Goal: Task Accomplishment & Management: Use online tool/utility

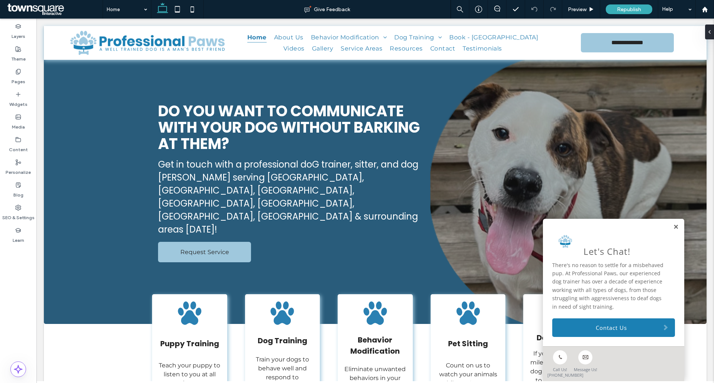
click at [673, 224] on link at bounding box center [676, 227] width 6 height 6
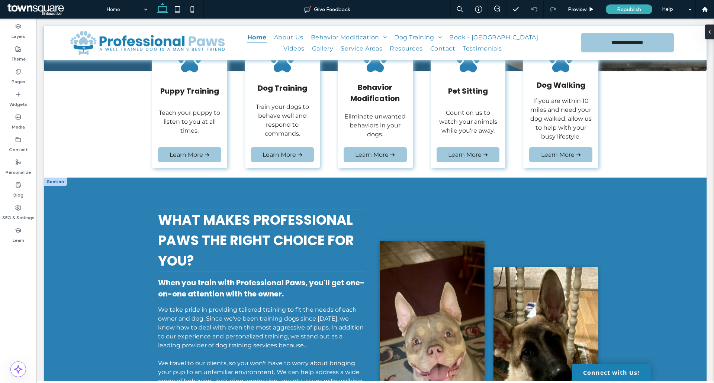
scroll to position [335, 0]
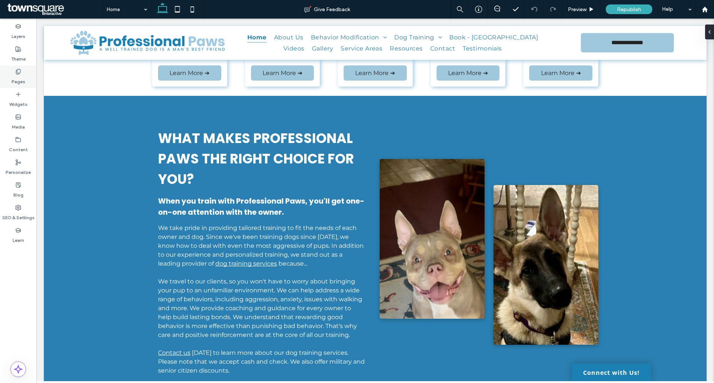
click at [9, 77] on div "Pages" at bounding box center [18, 76] width 36 height 23
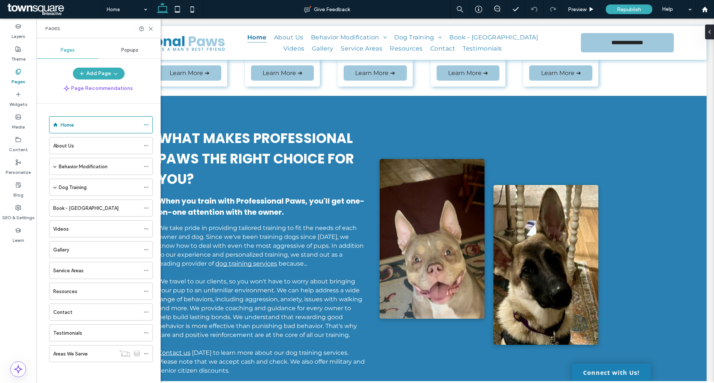
click at [62, 213] on div "Book - Turning Point" at bounding box center [96, 208] width 87 height 16
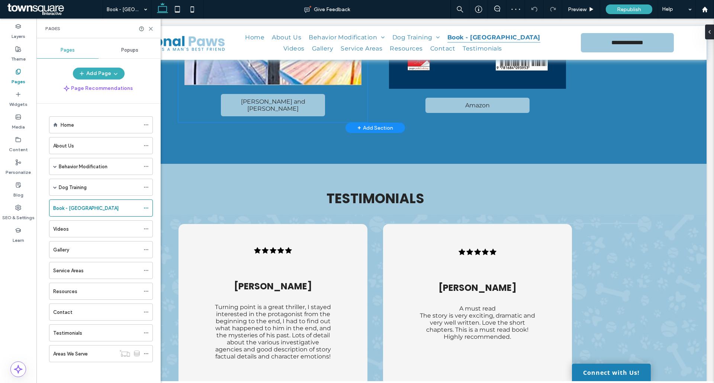
scroll to position [521, 0]
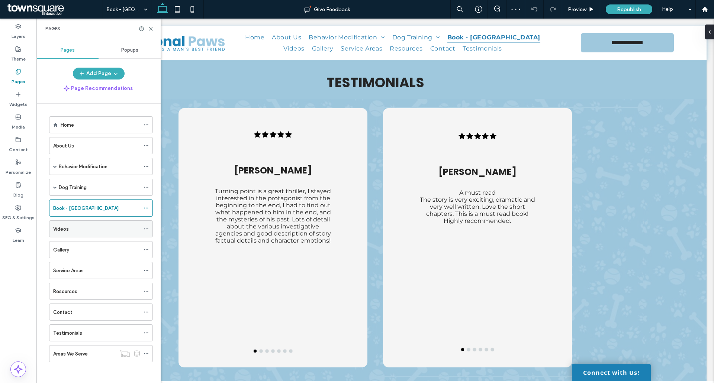
click at [82, 230] on div "Videos" at bounding box center [96, 229] width 87 height 8
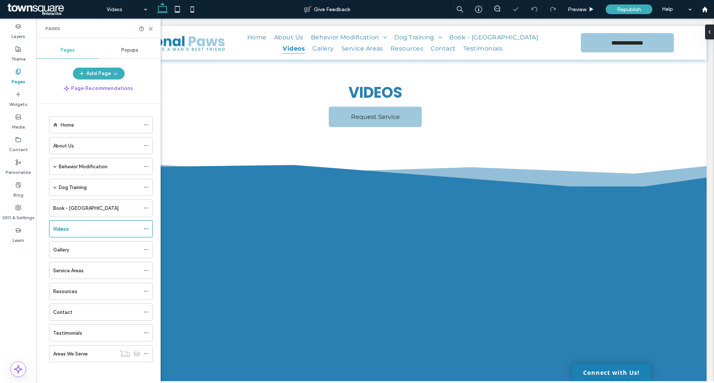
scroll to position [112, 0]
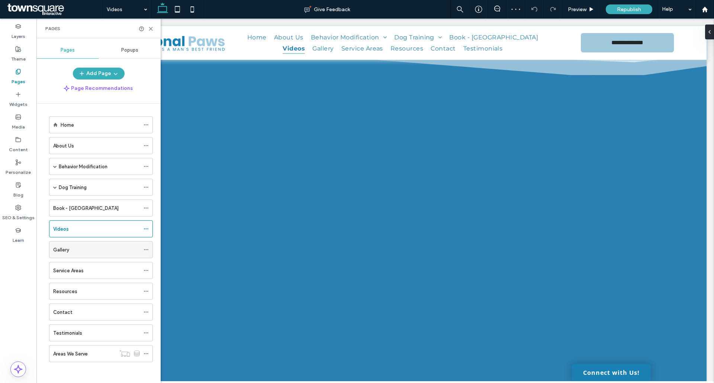
click at [78, 245] on div "Gallery" at bounding box center [96, 250] width 87 height 16
click at [54, 188] on span at bounding box center [55, 188] width 4 height 4
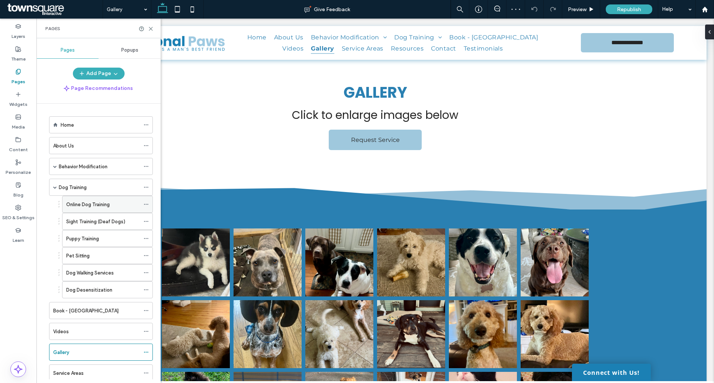
click at [74, 206] on label "Online Dog Training" at bounding box center [88, 204] width 44 height 13
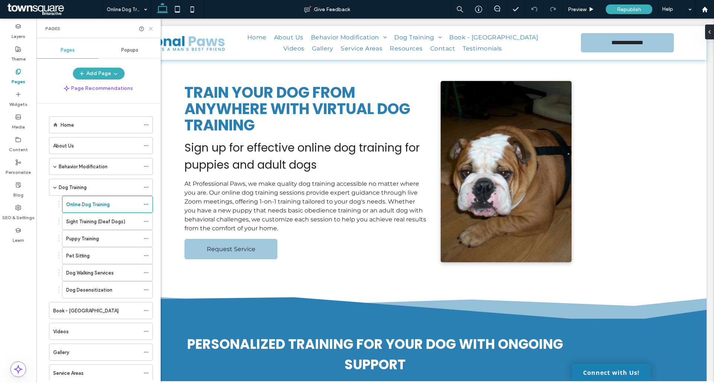
click at [152, 28] on icon at bounding box center [151, 29] width 6 height 6
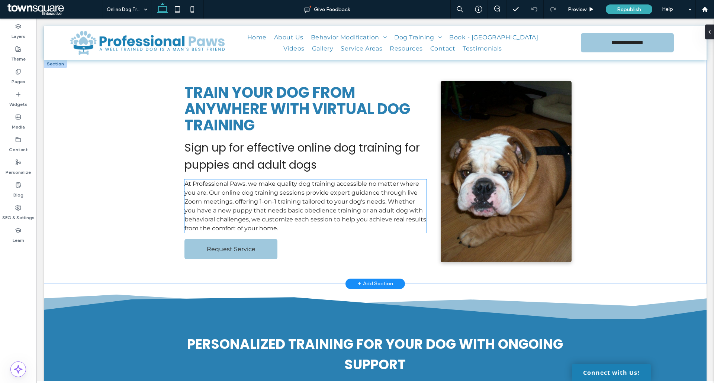
click at [247, 206] on div "At Professional Paws, we make quality dog training accessible no matter where y…" at bounding box center [305, 207] width 242 height 54
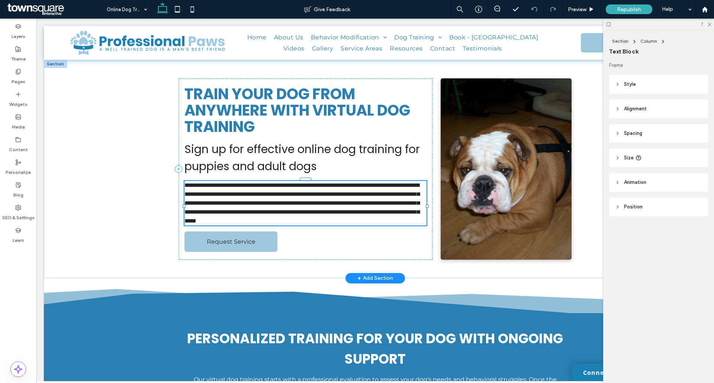
type input "**********"
type input "**"
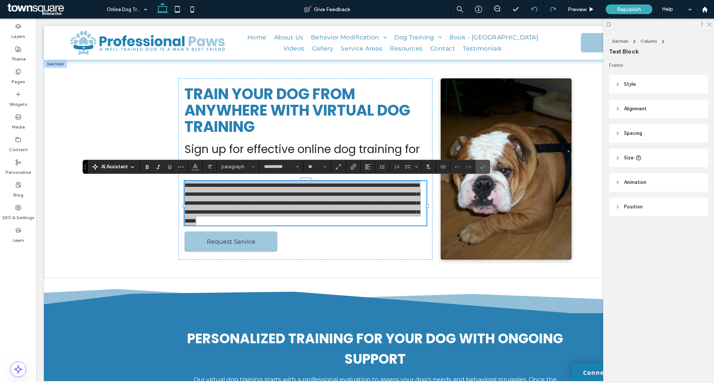
click at [131, 166] on icon at bounding box center [132, 167] width 6 height 6
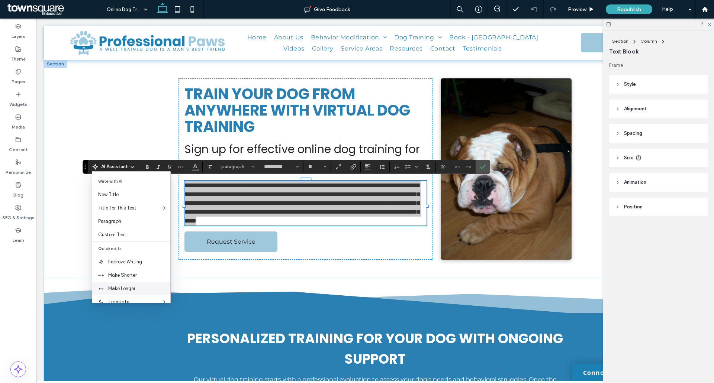
click at [143, 288] on span "Make Longer" at bounding box center [139, 288] width 62 height 7
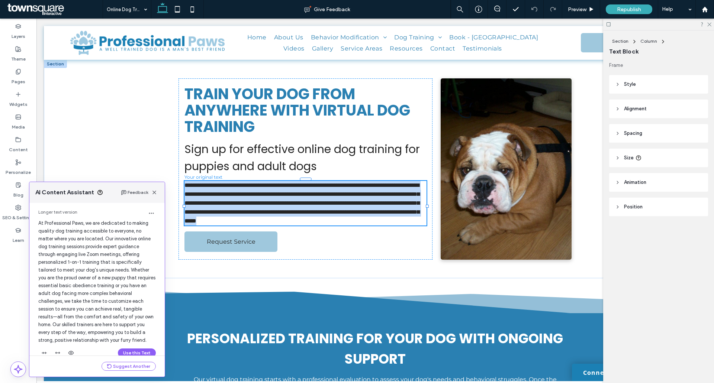
scroll to position [32, 0]
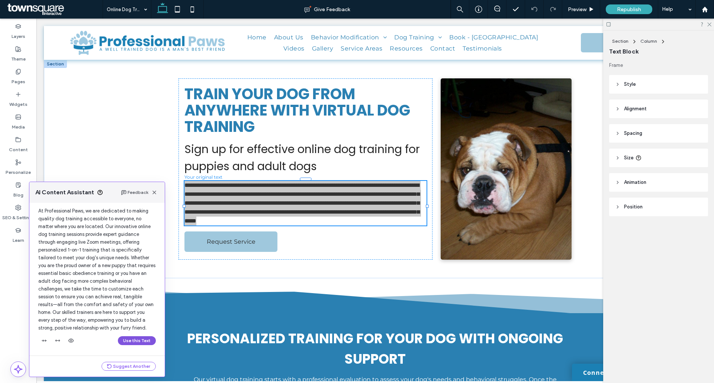
drag, startPoint x: 131, startPoint y: 343, endPoint x: 137, endPoint y: 286, distance: 57.3
click at [131, 343] on button "Use this Text" at bounding box center [137, 341] width 38 height 9
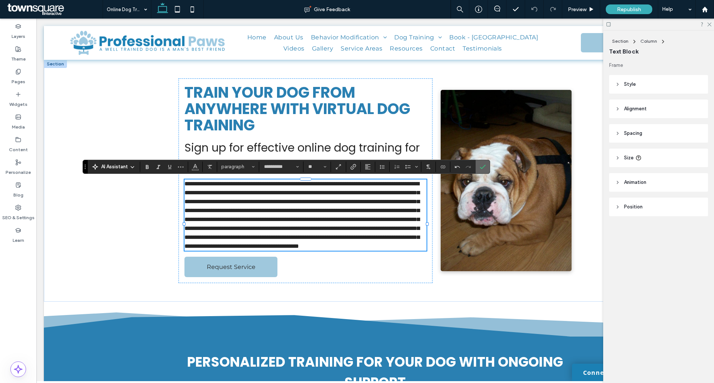
drag, startPoint x: 485, startPoint y: 169, endPoint x: 359, endPoint y: 152, distance: 127.1
click at [485, 169] on icon "Confirm" at bounding box center [483, 167] width 6 height 6
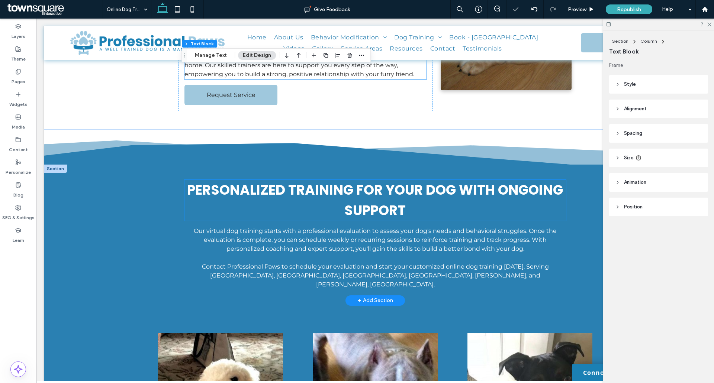
scroll to position [223, 0]
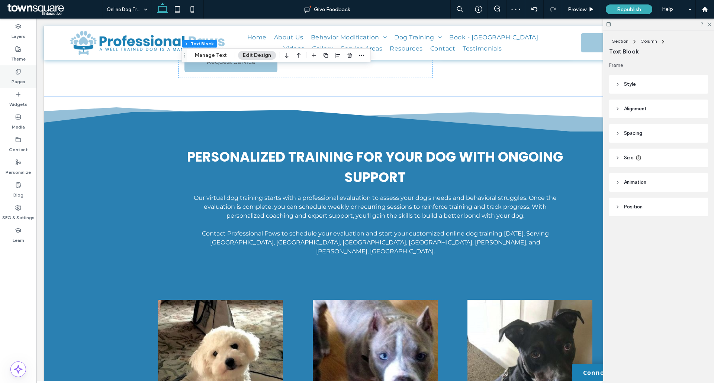
click at [15, 74] on div "Pages" at bounding box center [18, 76] width 36 height 23
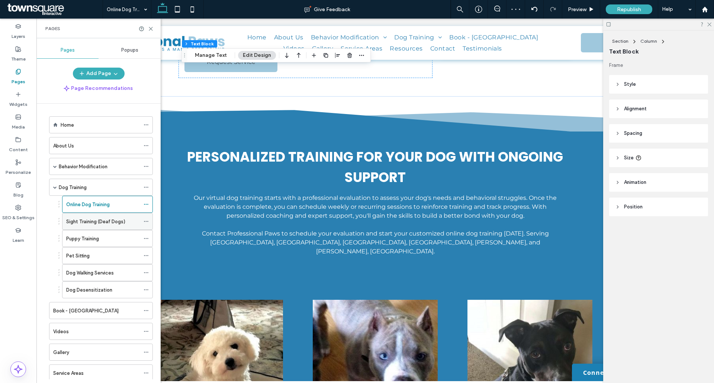
click at [117, 218] on label "Sight Training (Deaf Dogs)" at bounding box center [95, 221] width 59 height 13
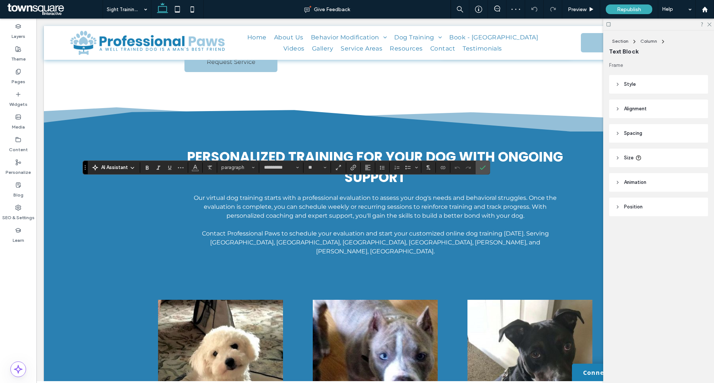
type input "**********"
type input "**"
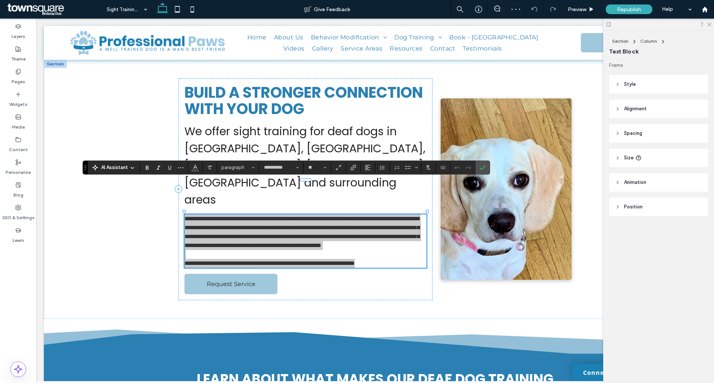
click at [128, 168] on span "AI Assistant" at bounding box center [114, 167] width 27 height 7
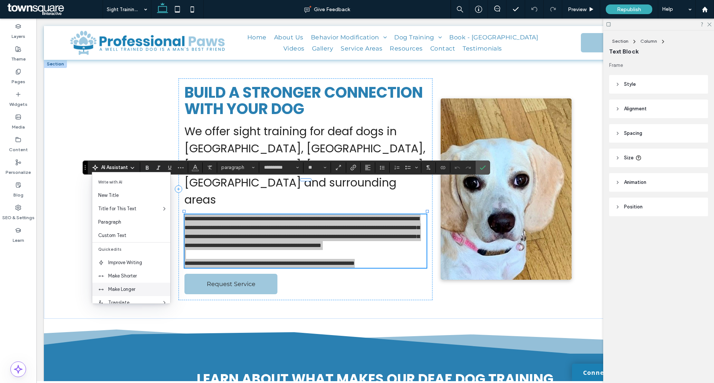
click at [139, 288] on span "Make Longer" at bounding box center [139, 289] width 62 height 7
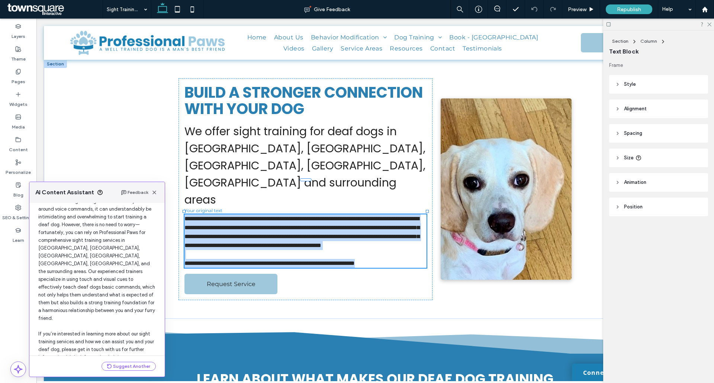
scroll to position [63, 0]
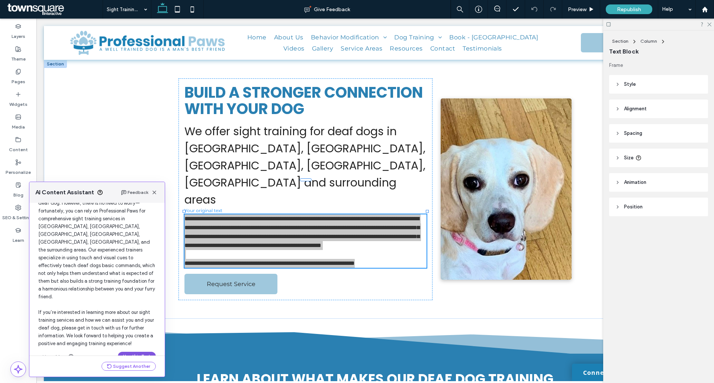
drag, startPoint x: 130, startPoint y: 340, endPoint x: 101, endPoint y: 314, distance: 39.0
click at [130, 352] on button "Use this Text" at bounding box center [137, 356] width 38 height 9
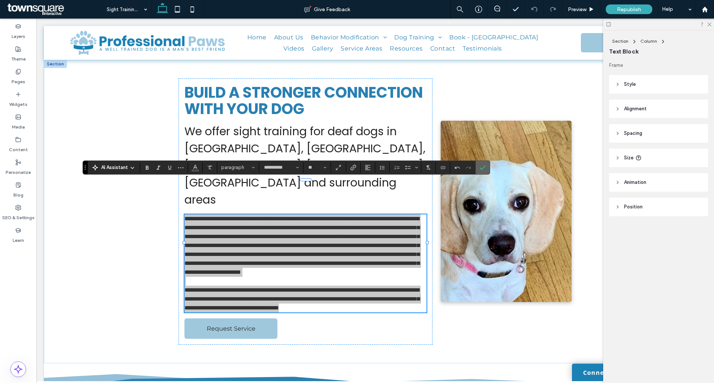
drag, startPoint x: 483, startPoint y: 171, endPoint x: 395, endPoint y: 160, distance: 88.1
click at [483, 171] on span "Confirm" at bounding box center [481, 167] width 3 height 13
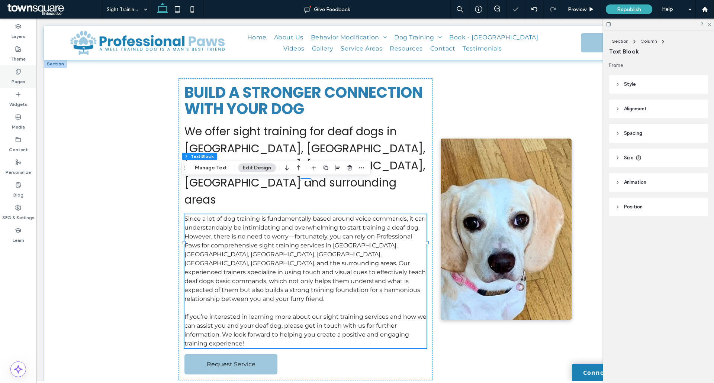
click at [20, 81] on label "Pages" at bounding box center [19, 80] width 14 height 10
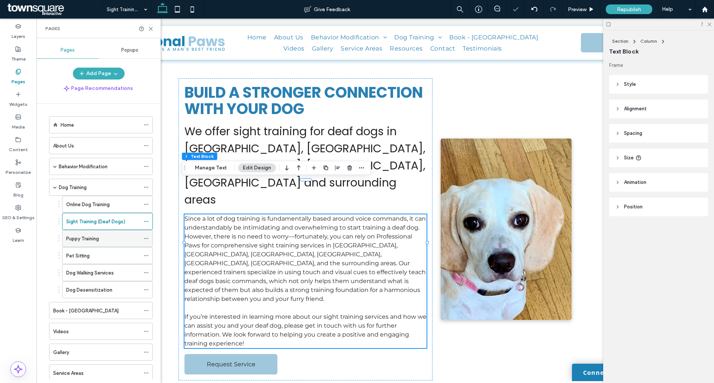
click at [82, 243] on div "Puppy Training" at bounding box center [103, 239] width 74 height 16
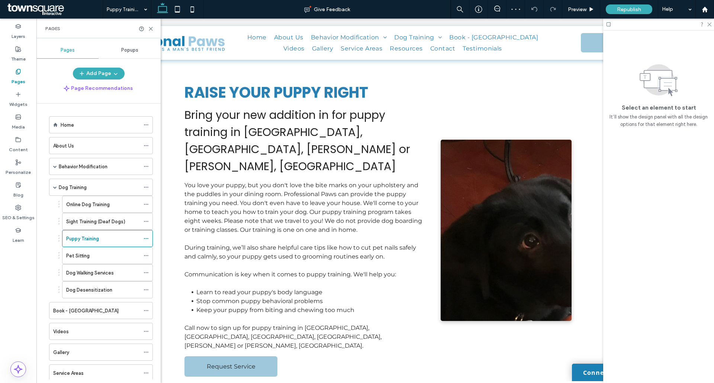
click at [86, 257] on label "Pet Sitting" at bounding box center [77, 256] width 23 height 13
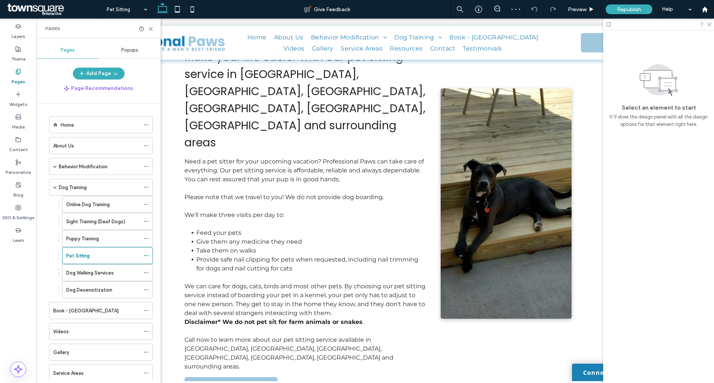
scroll to position [74, 0]
click at [98, 270] on label "Dog Walking Services" at bounding box center [90, 273] width 48 height 13
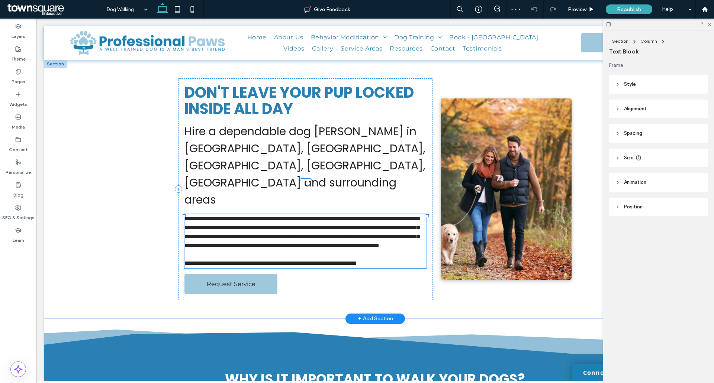
type input "**********"
type input "**"
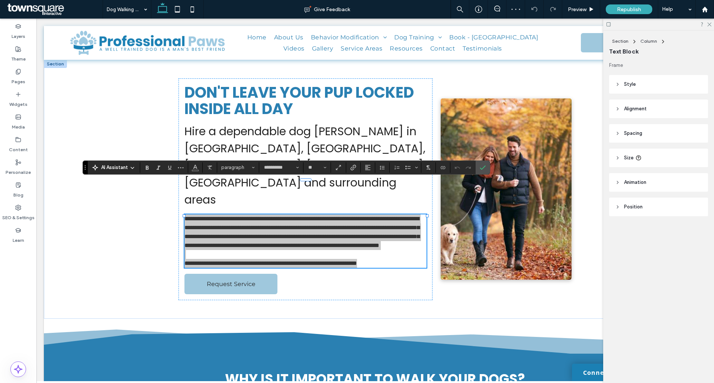
click at [128, 169] on span "AI Assistant" at bounding box center [114, 167] width 27 height 7
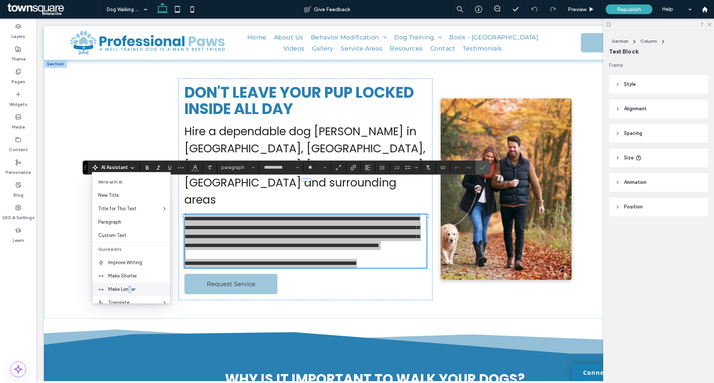
click at [131, 285] on div "Make Longer" at bounding box center [131, 289] width 78 height 13
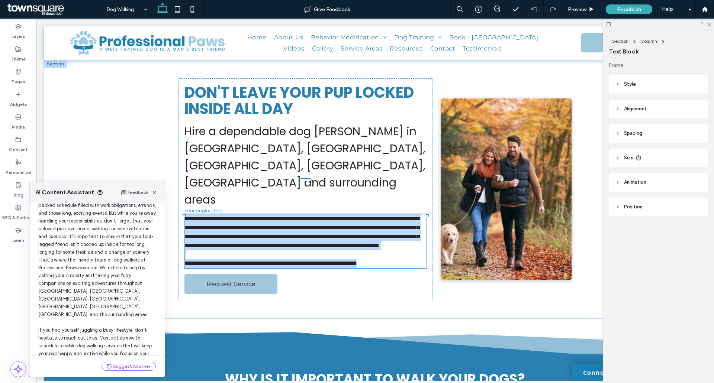
scroll to position [71, 0]
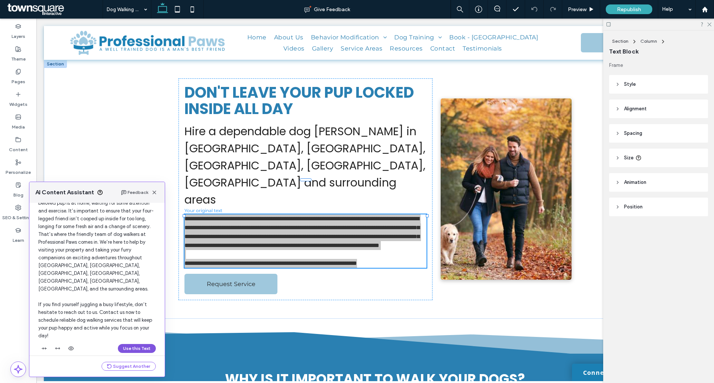
click at [132, 344] on button "Use this Text" at bounding box center [137, 348] width 38 height 9
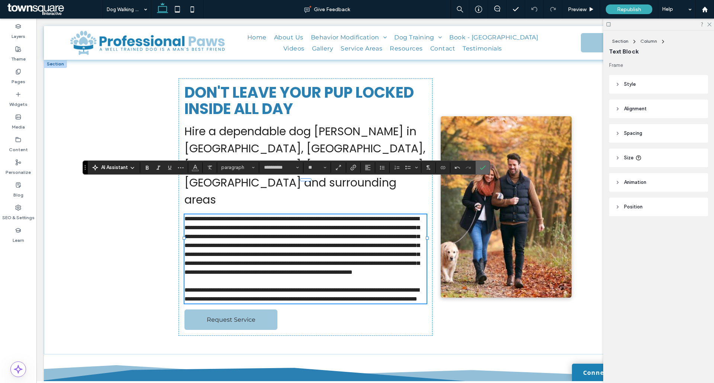
click at [487, 164] on label "Confirm" at bounding box center [482, 167] width 11 height 13
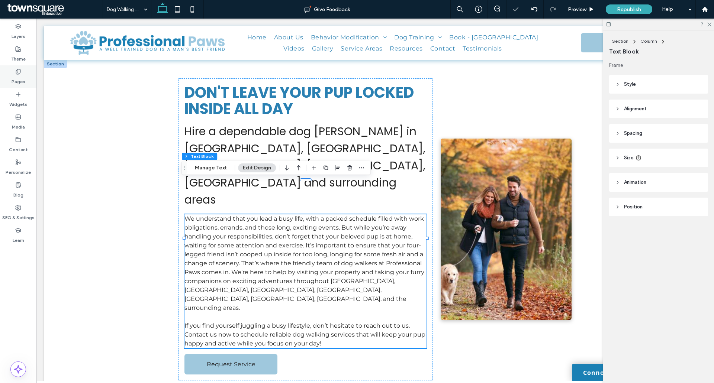
click at [21, 77] on label "Pages" at bounding box center [19, 80] width 14 height 10
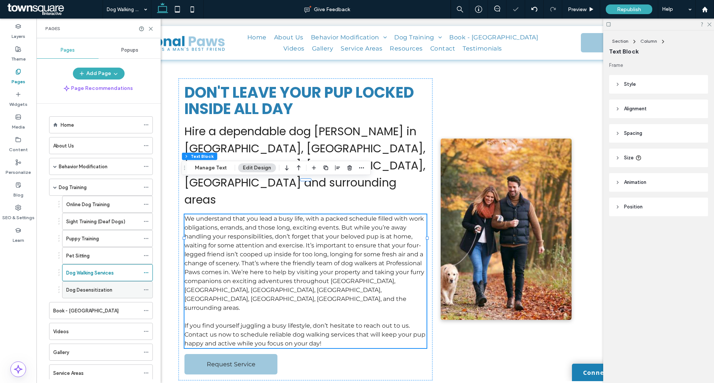
click at [82, 290] on label "Dog Desensitization" at bounding box center [89, 290] width 46 height 13
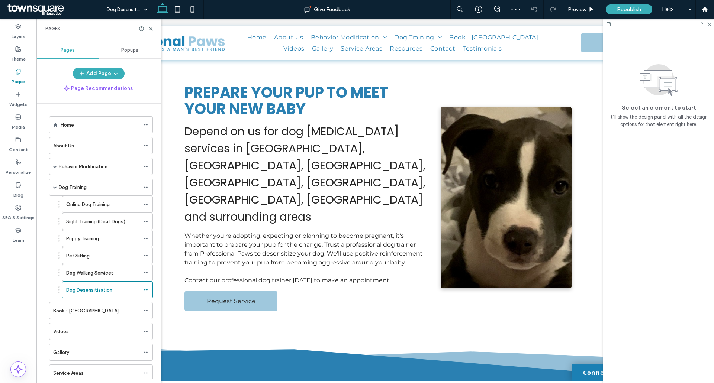
click at [234, 232] on span "Whether you're adopting, expecting or planning to become pregnant, it's importa…" at bounding box center [303, 249] width 238 height 34
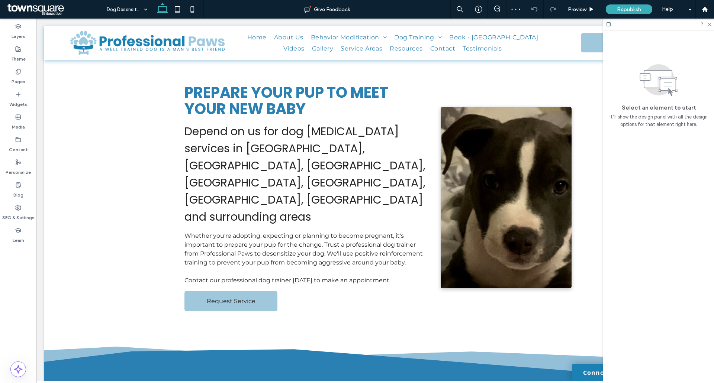
click at [234, 232] on div "Whether you're adopting, expecting or planning to become pregnant, it's importa…" at bounding box center [305, 259] width 242 height 54
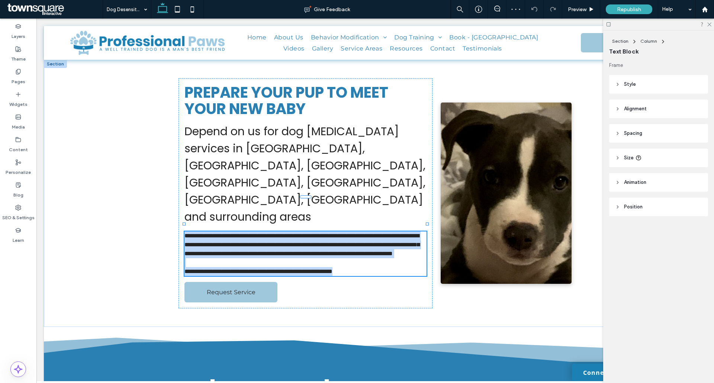
type input "**********"
type input "**"
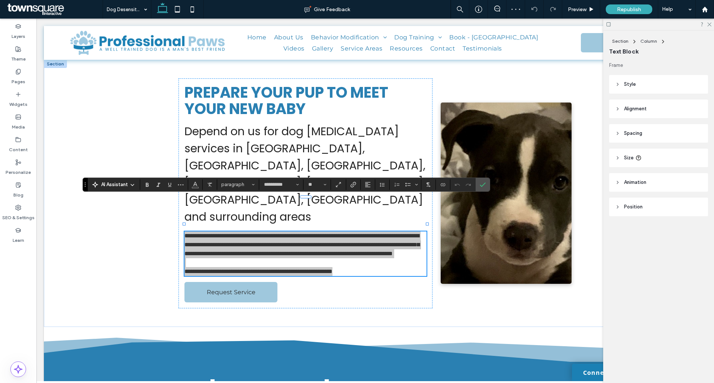
click at [132, 185] on use at bounding box center [132, 184] width 3 height 1
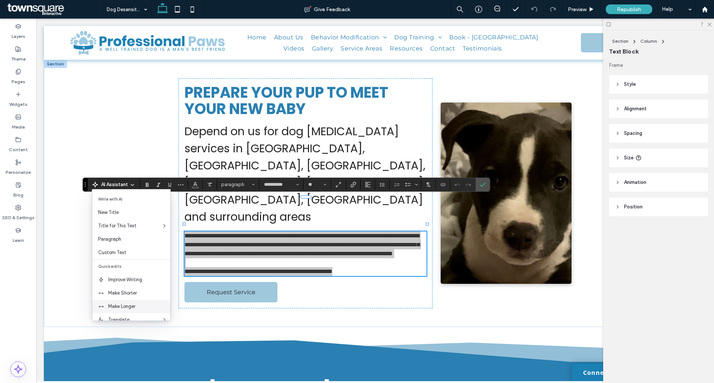
click at [136, 309] on span "Make Longer" at bounding box center [139, 306] width 62 height 7
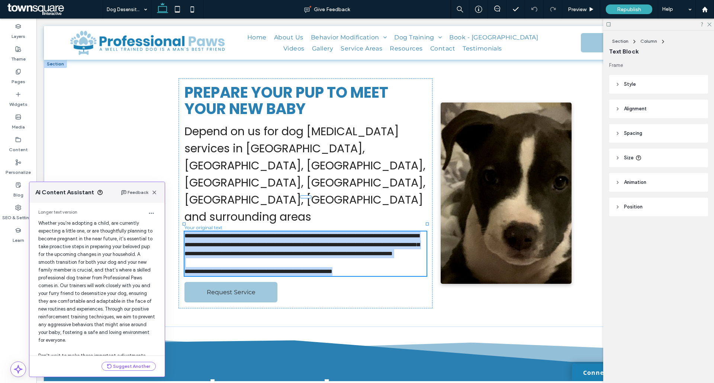
scroll to position [71, 0]
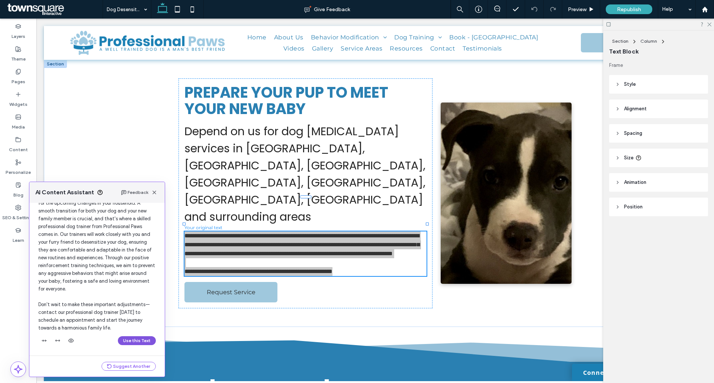
click at [126, 342] on button "Use this Text" at bounding box center [137, 341] width 38 height 9
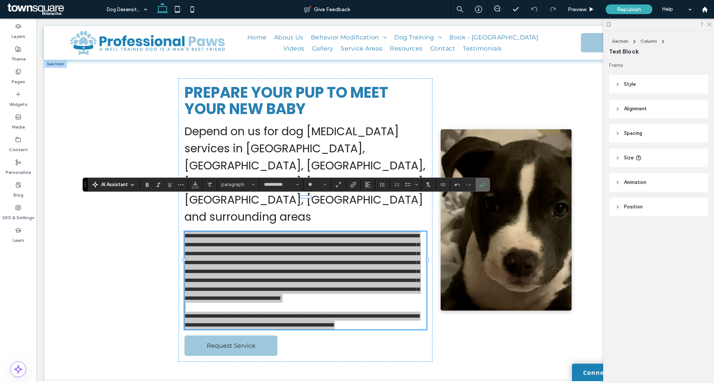
click at [479, 184] on label "Confirm" at bounding box center [482, 184] width 11 height 13
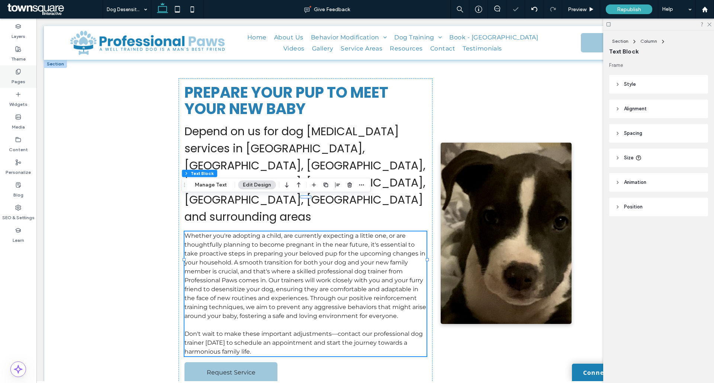
click at [19, 78] on label "Pages" at bounding box center [19, 80] width 14 height 10
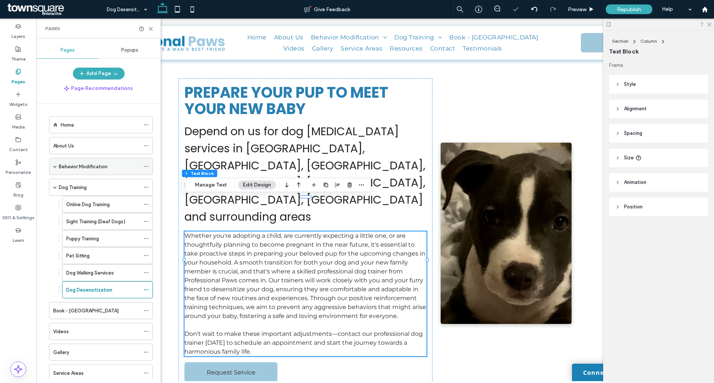
click at [55, 163] on span at bounding box center [55, 166] width 4 height 16
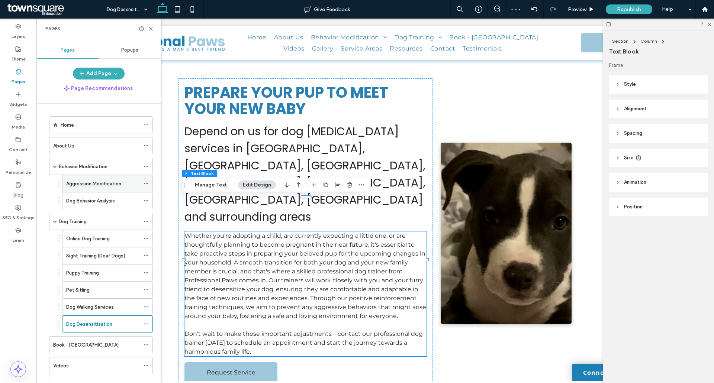
click at [87, 187] on label "Aggression Modification" at bounding box center [93, 183] width 55 height 13
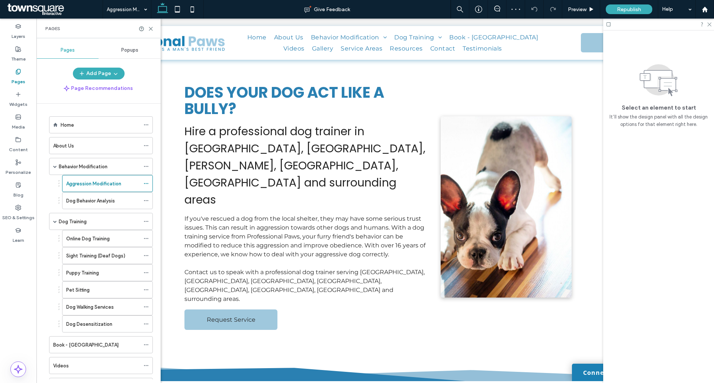
click at [253, 215] on span "If you've rescued a dog from the local shelter, they may have some serious trus…" at bounding box center [304, 236] width 241 height 43
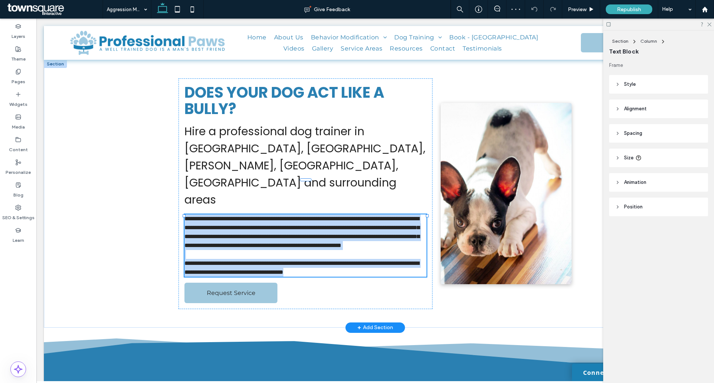
type input "**********"
type input "**"
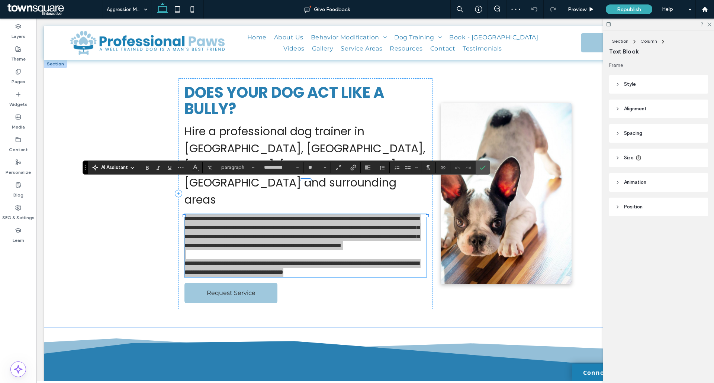
click at [132, 167] on icon at bounding box center [132, 168] width 6 height 6
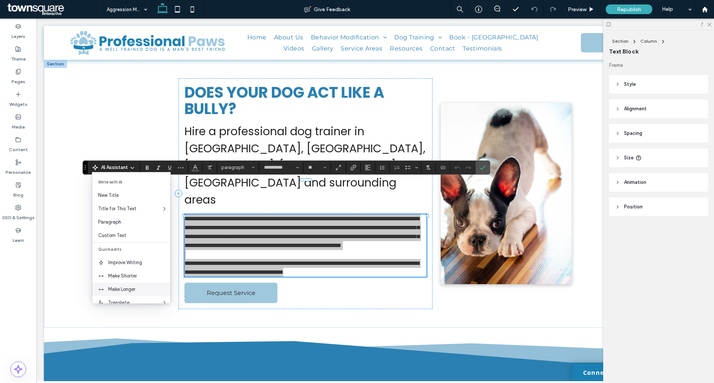
click at [146, 293] on span "Make Longer" at bounding box center [139, 289] width 62 height 7
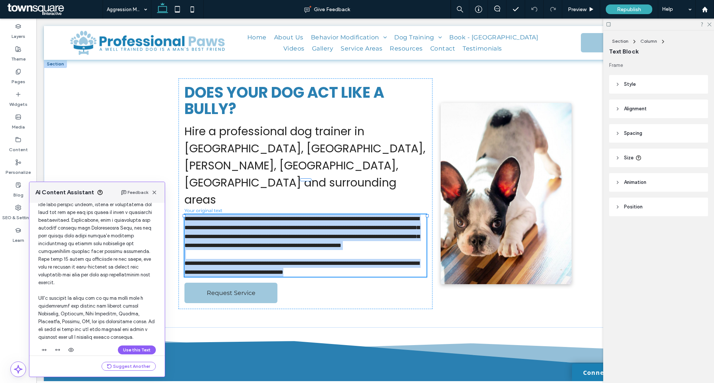
scroll to position [79, 0]
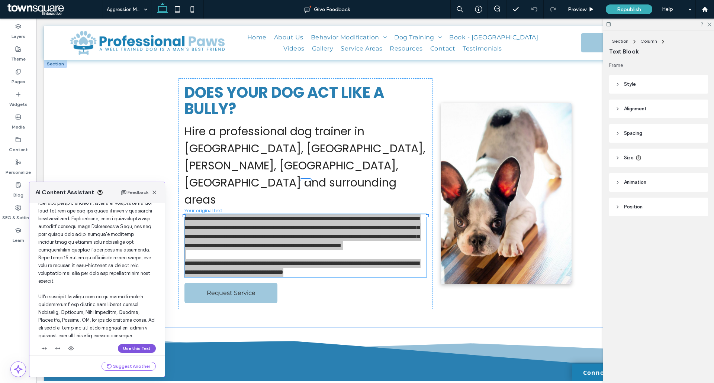
click at [124, 344] on button "Use this Text" at bounding box center [137, 348] width 38 height 9
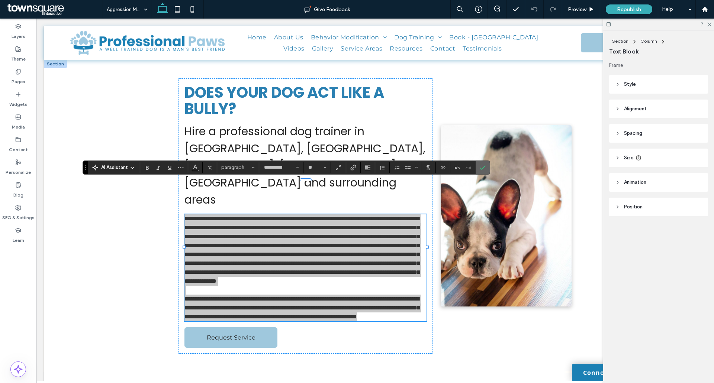
click at [485, 168] on icon "Confirm" at bounding box center [483, 168] width 6 height 6
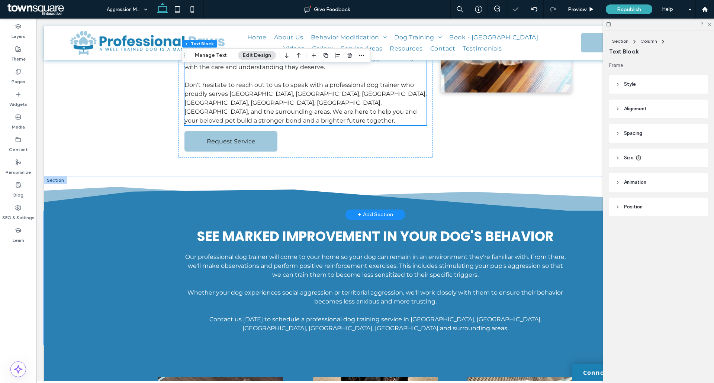
scroll to position [260, 0]
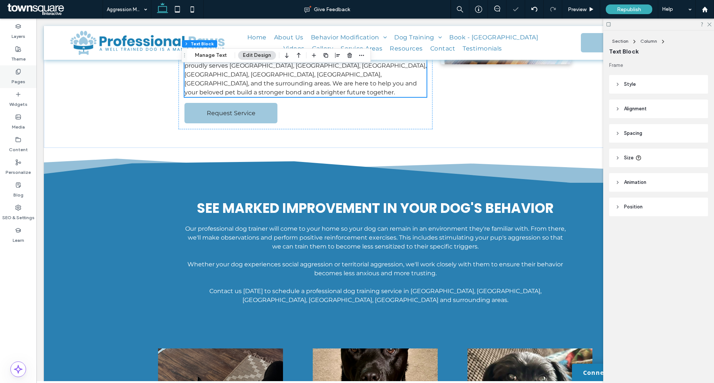
click at [11, 74] on div "Pages" at bounding box center [18, 76] width 36 height 23
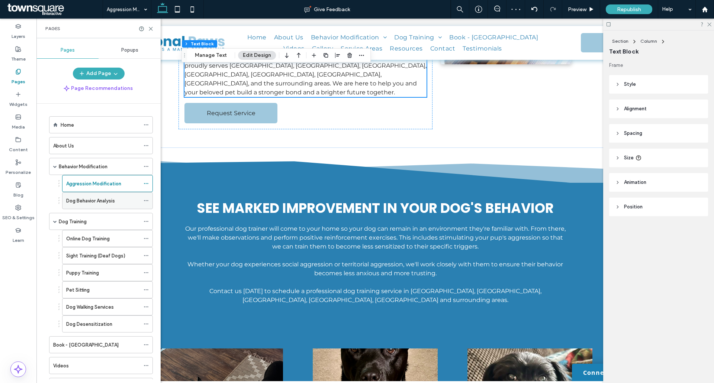
click at [104, 197] on label "Dog Behavior Analysis" at bounding box center [90, 201] width 49 height 13
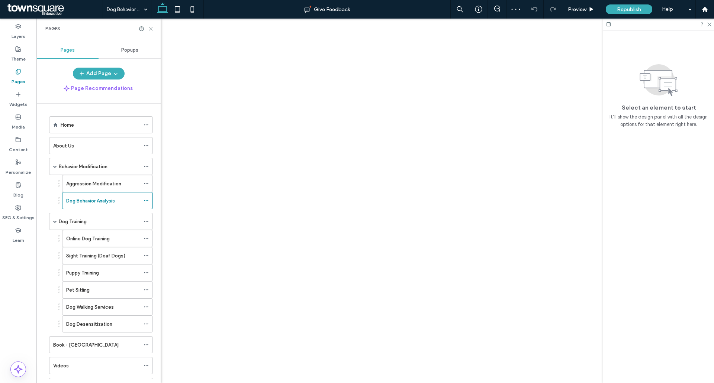
click at [152, 26] on icon at bounding box center [151, 29] width 6 height 6
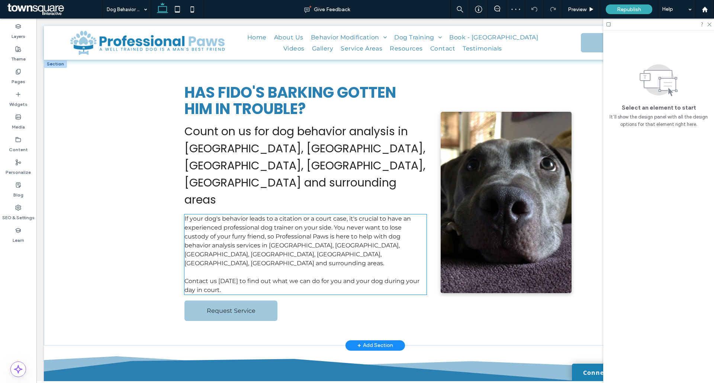
click at [241, 215] on span "If your dog's behavior leads to a citation or a court case, it's crucial to hav…" at bounding box center [297, 241] width 226 height 52
click at [241, 215] on div "If your dog's behavior leads to a citation or a court case, it's crucial to hav…" at bounding box center [305, 255] width 242 height 80
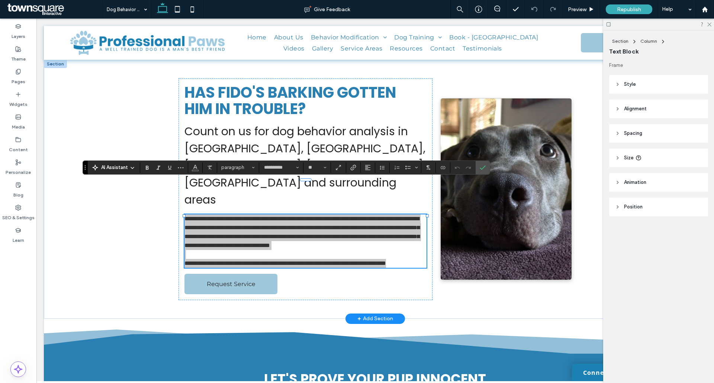
click at [132, 168] on icon at bounding box center [132, 168] width 6 height 6
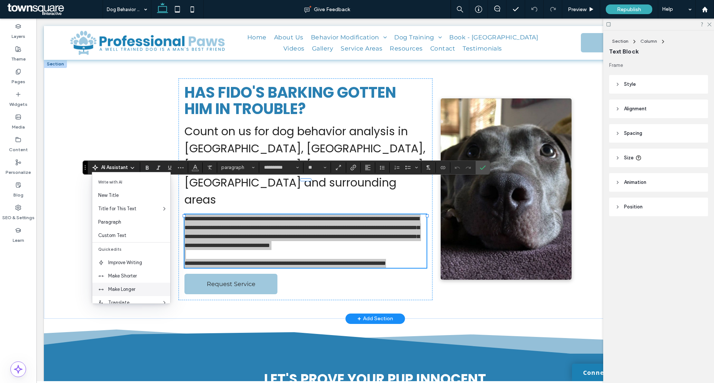
click at [139, 290] on span "Make Longer" at bounding box center [139, 289] width 62 height 7
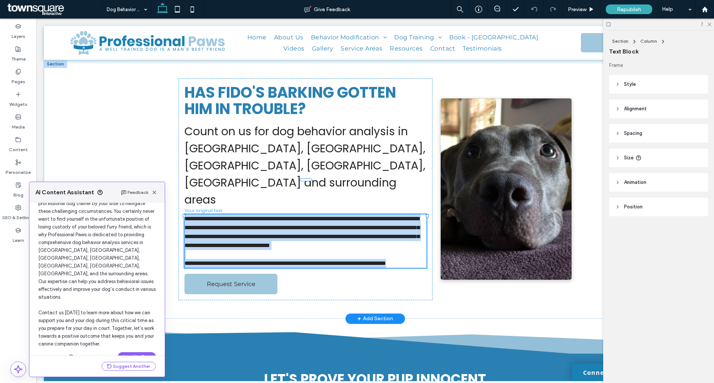
scroll to position [63, 0]
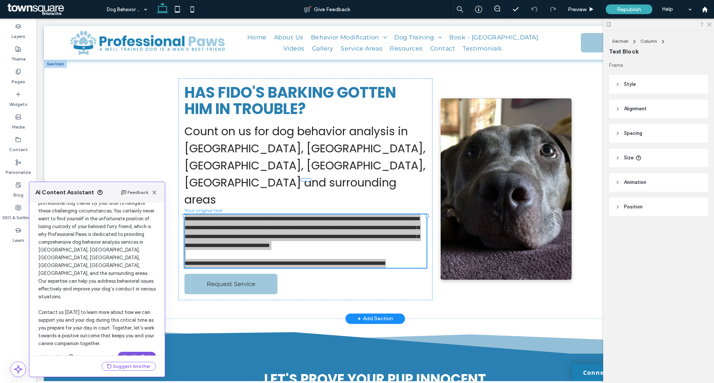
click at [130, 352] on button "Use this Text" at bounding box center [137, 356] width 38 height 9
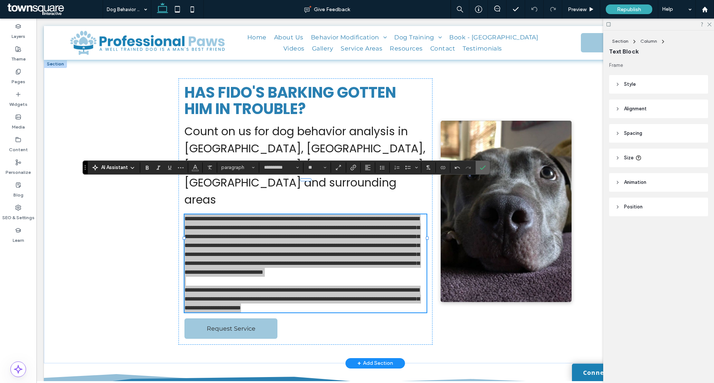
click at [483, 167] on icon "Confirm" at bounding box center [483, 168] width 6 height 6
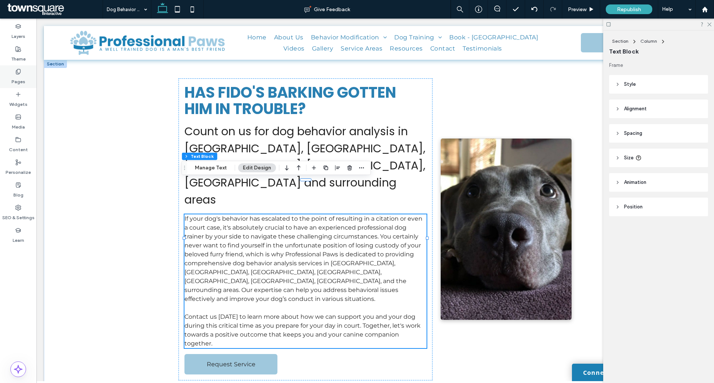
click at [27, 70] on div "Pages" at bounding box center [18, 76] width 36 height 23
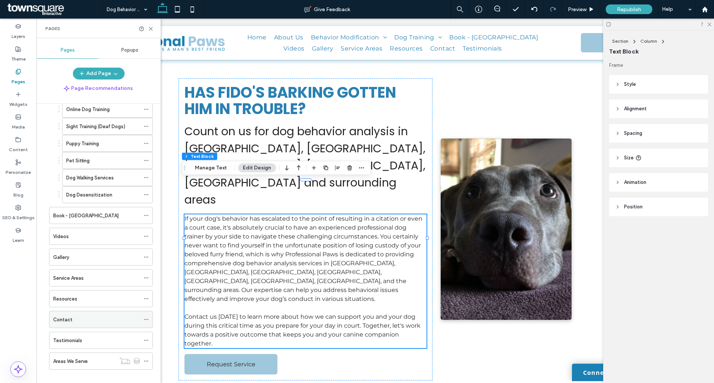
scroll to position [138, 0]
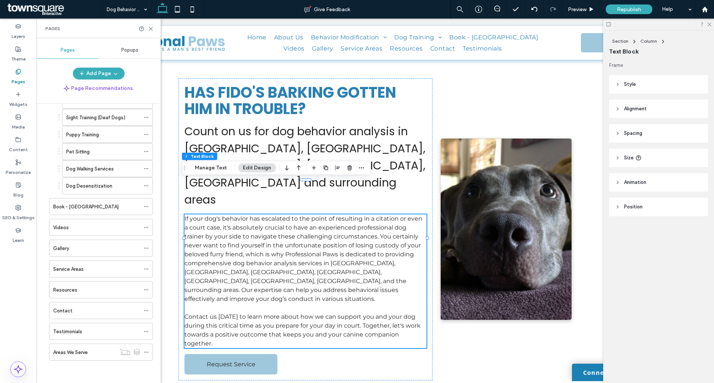
drag, startPoint x: 82, startPoint y: 330, endPoint x: 89, endPoint y: 321, distance: 11.7
click at [83, 330] on div "Testimonials" at bounding box center [96, 332] width 87 height 8
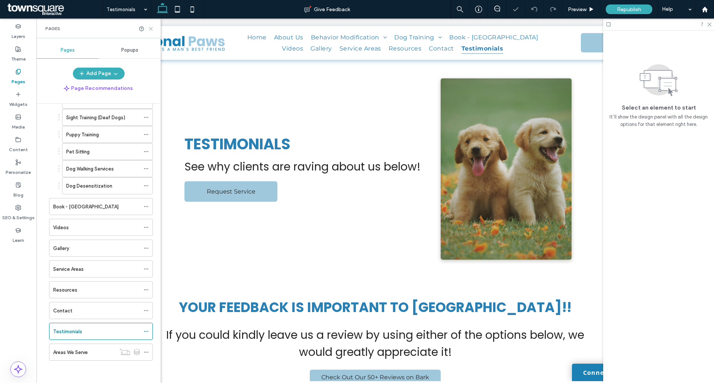
click at [151, 28] on icon at bounding box center [151, 29] width 6 height 6
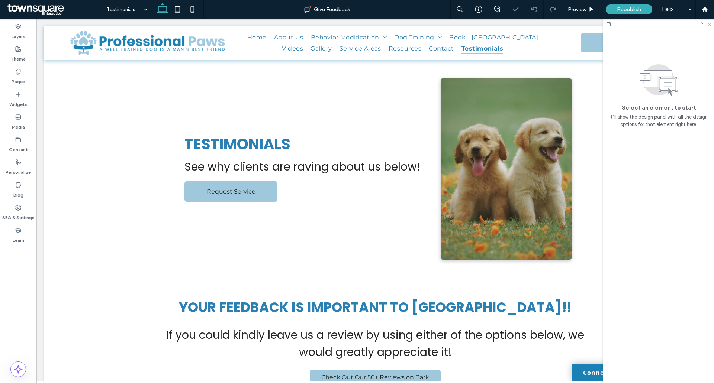
click at [708, 25] on use at bounding box center [709, 25] width 4 height 4
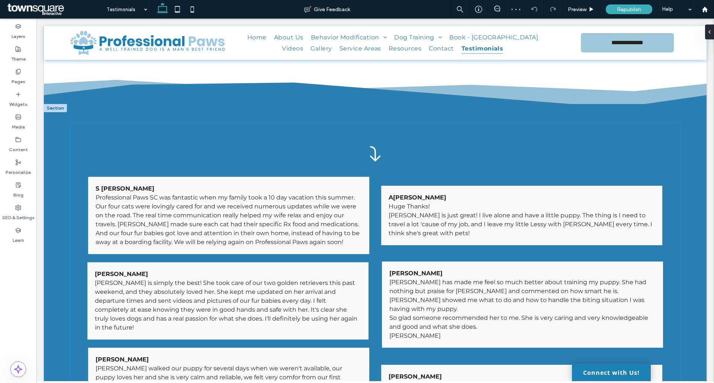
scroll to position [595, 0]
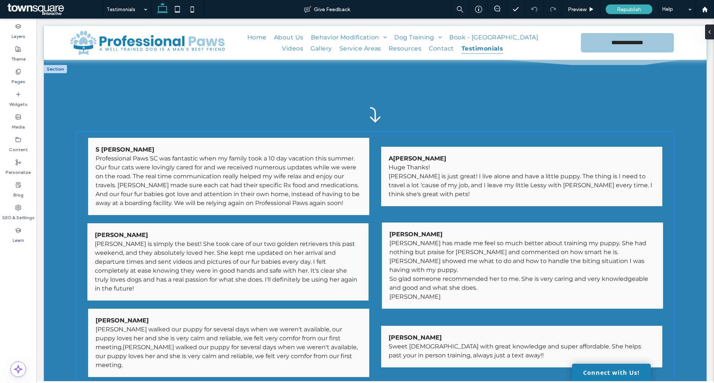
click at [275, 155] on span "Professional Paws SC was fantastic when my family took a 10 day vacation this s…" at bounding box center [228, 181] width 264 height 52
click at [228, 162] on span "Professional Paws SC was fantastic when my family took a 10 day vacation this s…" at bounding box center [228, 181] width 264 height 52
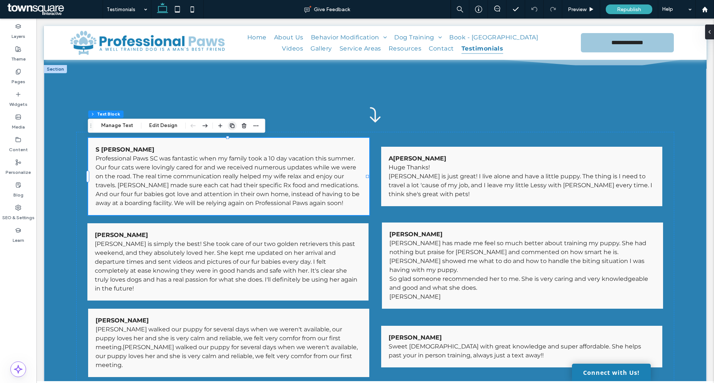
click at [228, 125] on span "button" at bounding box center [232, 125] width 9 height 9
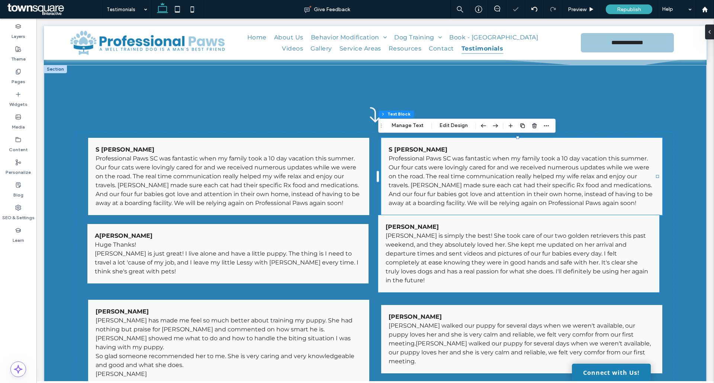
click at [405, 241] on p "Kimberly is simply the best! She took care of our two golden retrievers this pa…" at bounding box center [519, 259] width 266 height 54
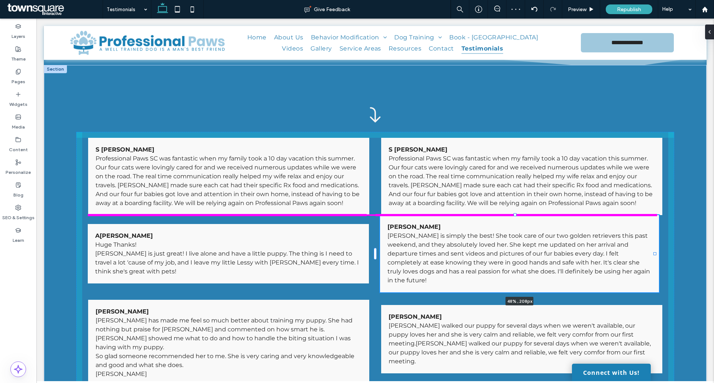
drag, startPoint x: 515, startPoint y: 215, endPoint x: 516, endPoint y: 221, distance: 6.1
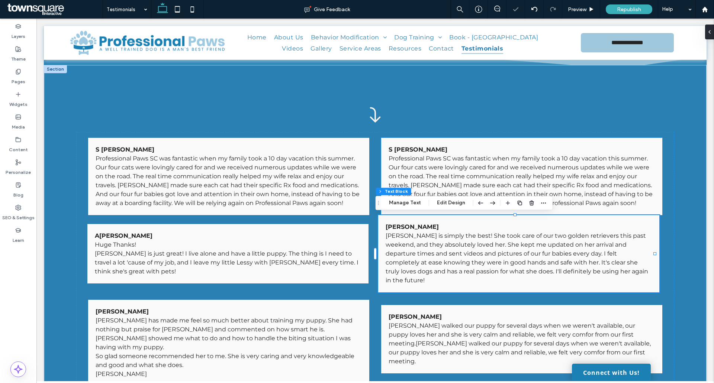
click at [500, 196] on span "Professional Paws SC was fantastic when my family took a 10 day vacation this s…" at bounding box center [521, 181] width 264 height 52
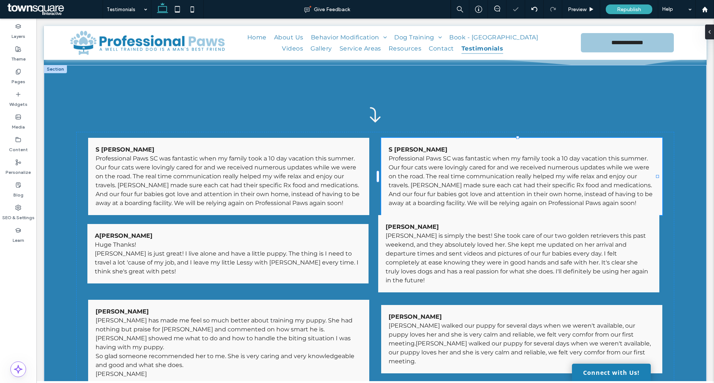
click at [464, 182] on span "Professional Paws SC was fantastic when my family took a 10 day vacation this s…" at bounding box center [521, 181] width 264 height 52
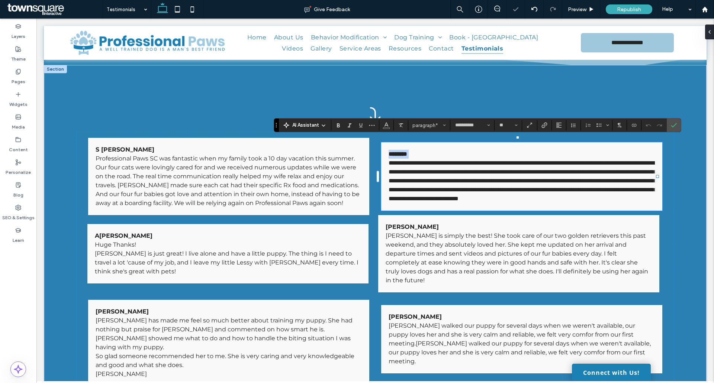
click at [587, 143] on div "**********" at bounding box center [521, 176] width 281 height 68
click at [679, 125] on label "Confirm" at bounding box center [673, 125] width 11 height 13
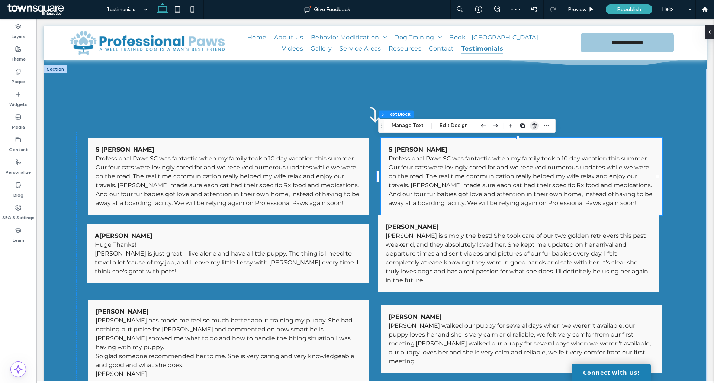
click at [536, 126] on span "button" at bounding box center [534, 125] width 9 height 9
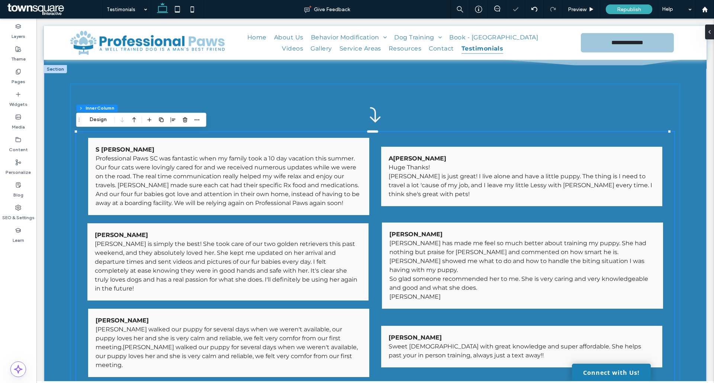
type input "**"
click at [466, 165] on p "﻿ Huge Thanks!" at bounding box center [522, 167] width 266 height 9
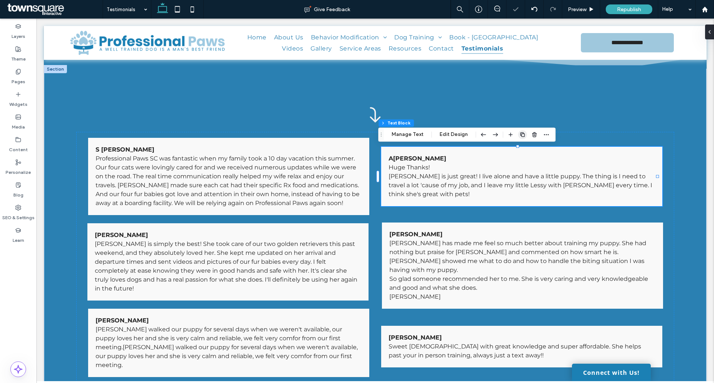
click at [522, 135] on icon "button" at bounding box center [523, 135] width 6 height 6
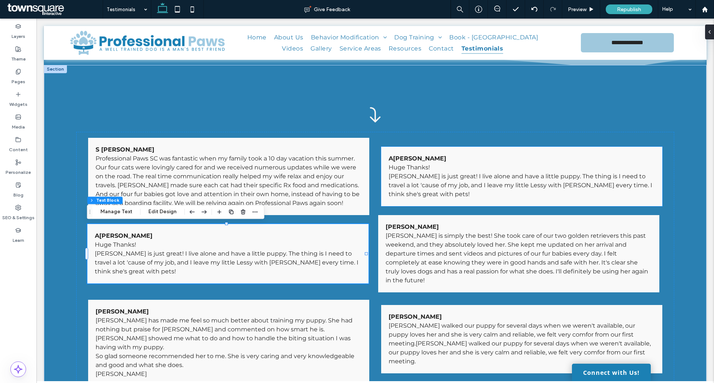
click at [427, 179] on span "Kim is just great! I live alone and have a little puppy. The thing is I need to…" at bounding box center [521, 185] width 264 height 25
click at [427, 179] on div "A aron Parker ﻿ Huge Thanks! Kim is just great! I live alone and have a little …" at bounding box center [521, 177] width 281 height 60
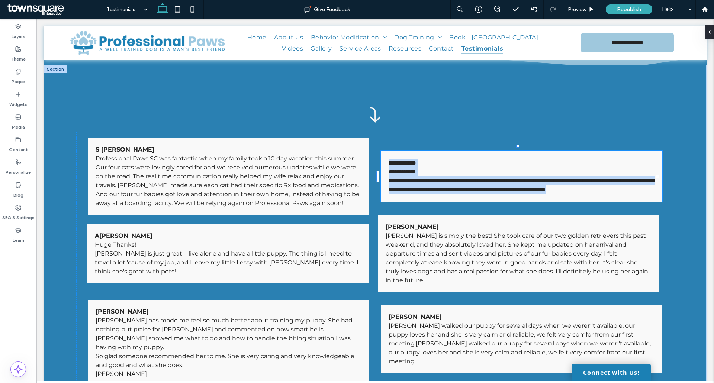
type input "**********"
type input "**"
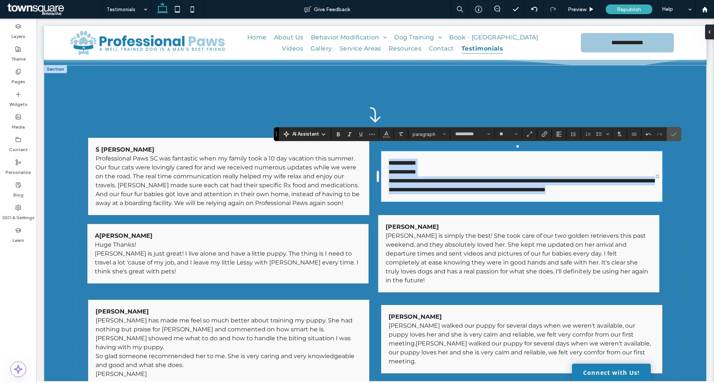
click at [408, 178] on span "**********" at bounding box center [523, 185] width 268 height 15
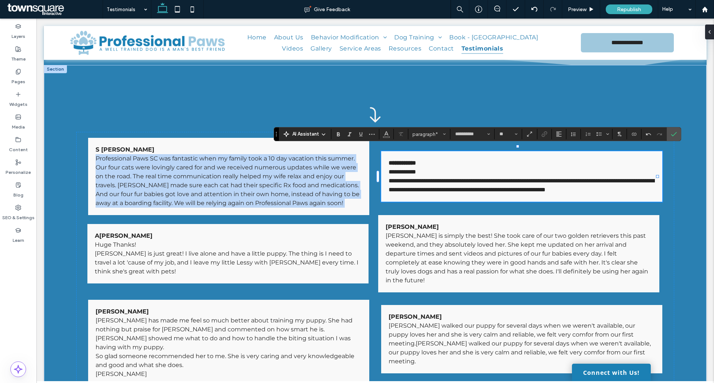
drag, startPoint x: 383, startPoint y: 168, endPoint x: 419, endPoint y: 199, distance: 46.9
click at [419, 199] on div "**********" at bounding box center [521, 176] width 281 height 51
click at [409, 186] on span "**********" at bounding box center [523, 185] width 268 height 15
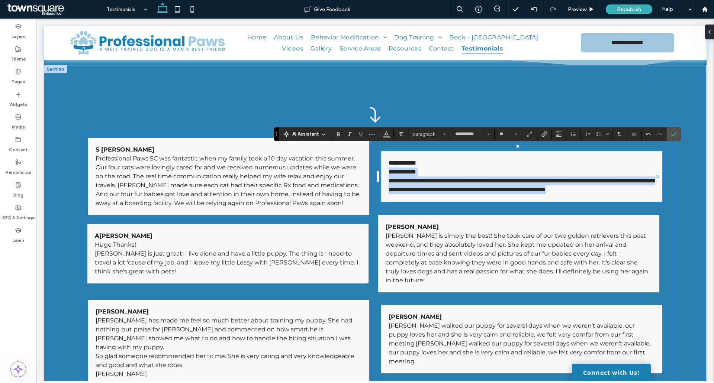
drag, startPoint x: 386, startPoint y: 169, endPoint x: 406, endPoint y: 192, distance: 30.6
click at [406, 192] on div "**********" at bounding box center [522, 177] width 266 height 36
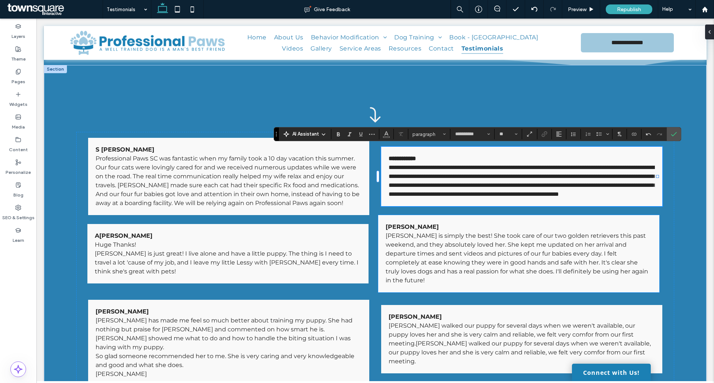
click at [490, 254] on span "Kimberly is simply the best! She took care of our two golden retrievers this pa…" at bounding box center [517, 258] width 263 height 52
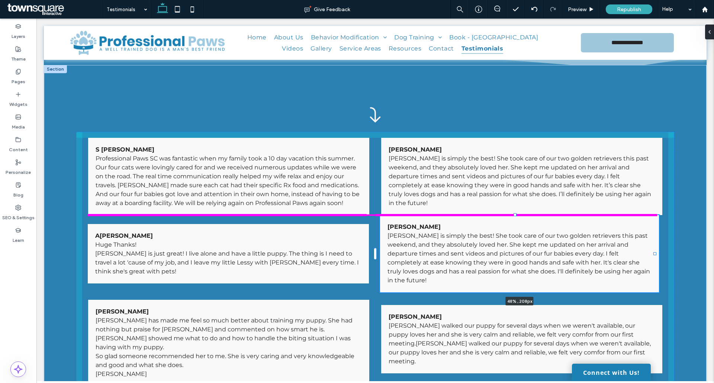
drag, startPoint x: 514, startPoint y: 214, endPoint x: 518, endPoint y: 223, distance: 9.5
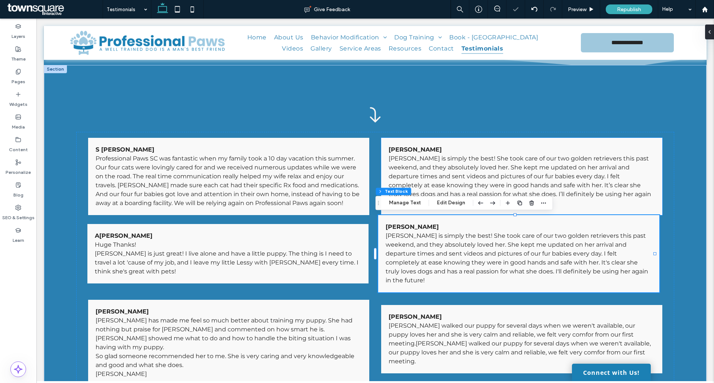
click at [564, 182] on span "Kimberly is simply the best! She took care of our two golden retrievers this pa…" at bounding box center [520, 181] width 263 height 52
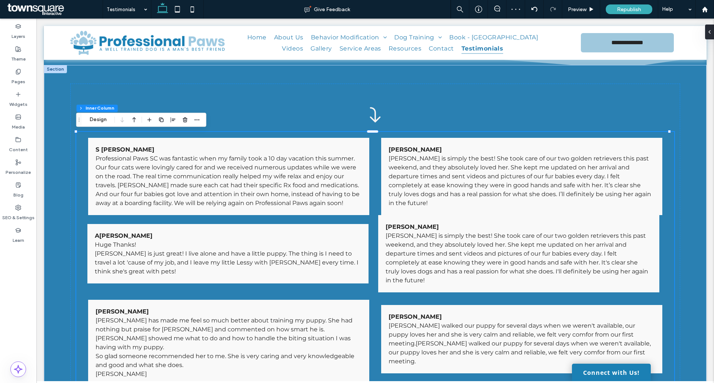
type input "**"
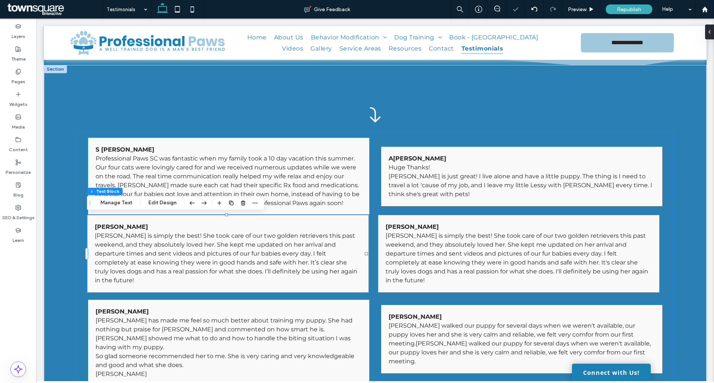
click at [314, 208] on div "S Lafaye Professional Paws SC was fantastic when my family took a 10 day vacati…" at bounding box center [228, 176] width 281 height 77
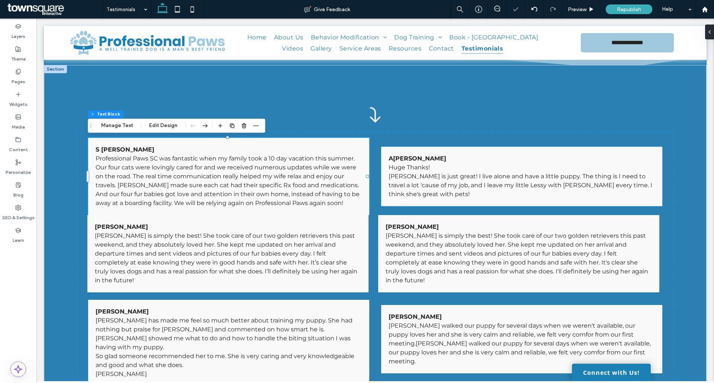
click at [411, 155] on p "A aron Parker" at bounding box center [522, 158] width 266 height 9
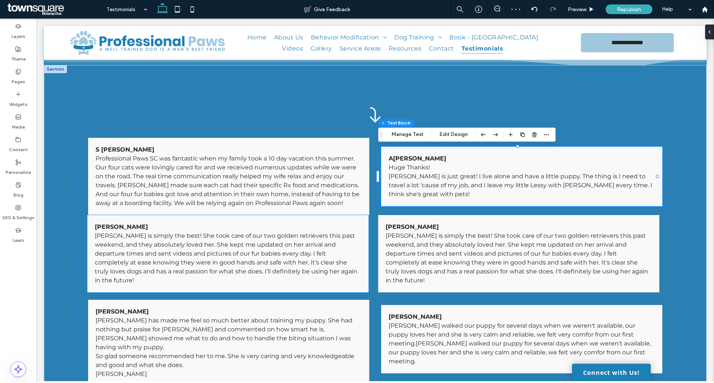
click at [232, 243] on span "Kimberly is simply the best! She took care of our two golden retrievers this pa…" at bounding box center [226, 258] width 263 height 52
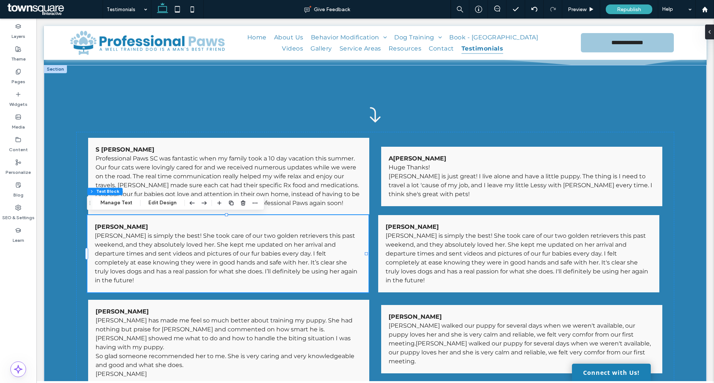
click at [124, 228] on strong "Aaron Parker" at bounding box center [121, 227] width 53 height 7
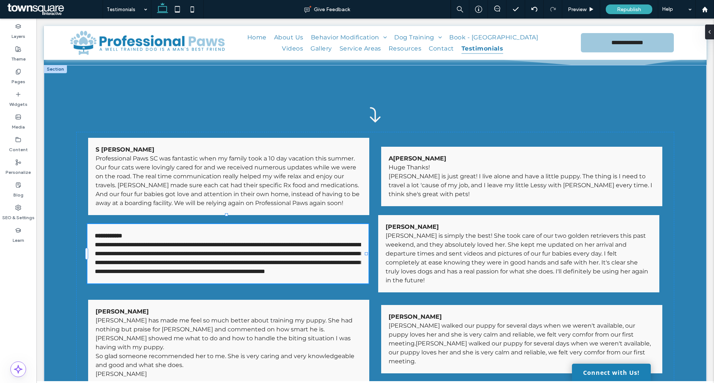
click at [122, 233] on strong "**********" at bounding box center [109, 236] width 28 height 6
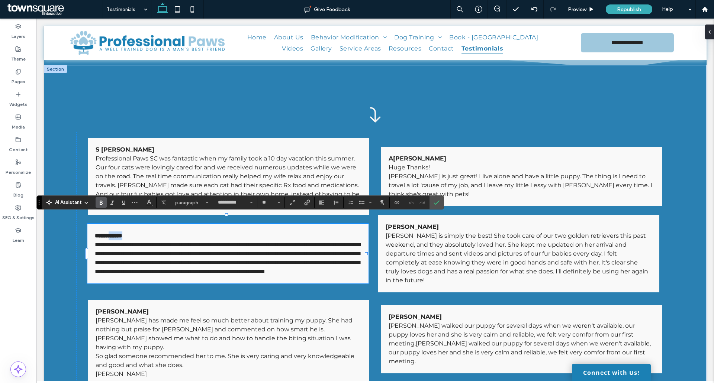
click at [122, 233] on strong "**********" at bounding box center [109, 236] width 28 height 6
click at [433, 202] on label "Confirm" at bounding box center [436, 202] width 11 height 13
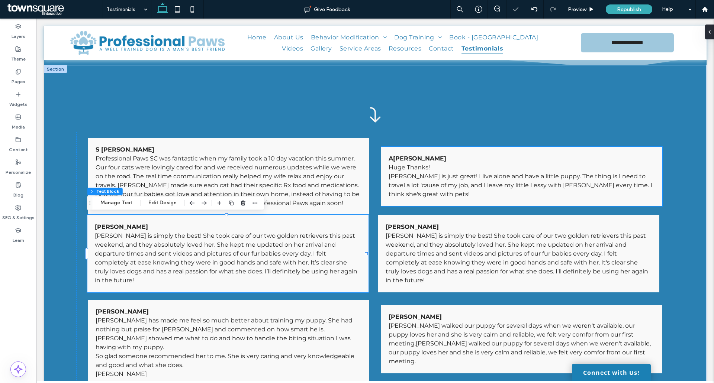
click at [338, 168] on span "Professional Paws SC was fantastic when my family took a 10 day vacation this s…" at bounding box center [228, 181] width 264 height 52
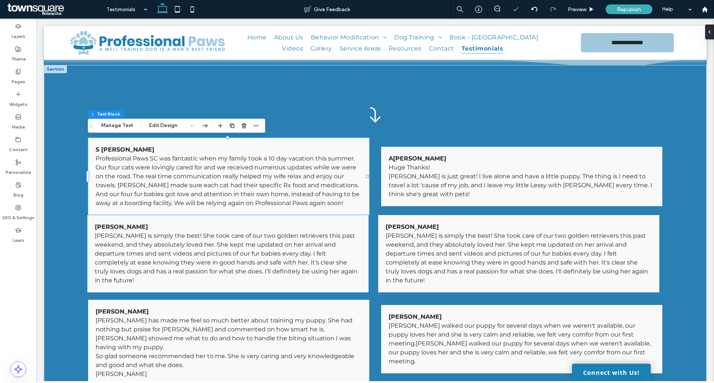
click at [289, 249] on p "Kimberly is simply the best! She took care of our two golden retrievers this pa…" at bounding box center [228, 259] width 266 height 54
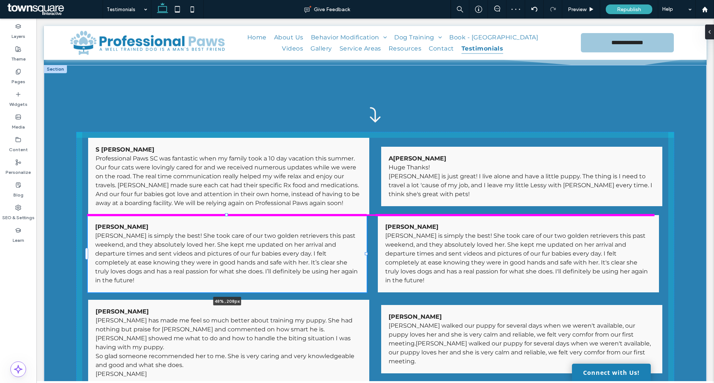
drag, startPoint x: 226, startPoint y: 215, endPoint x: 229, endPoint y: 227, distance: 12.5
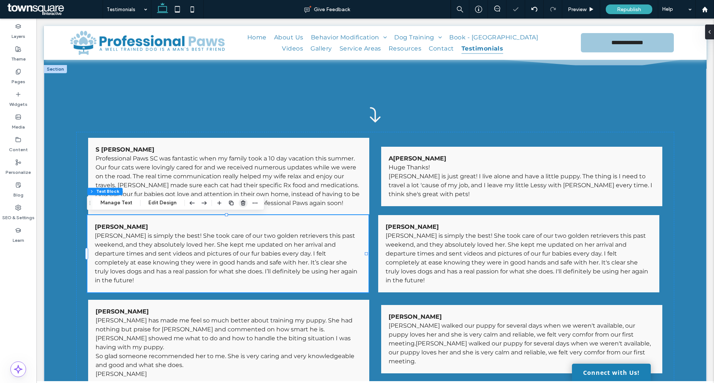
click at [240, 202] on icon "button" at bounding box center [243, 203] width 6 height 6
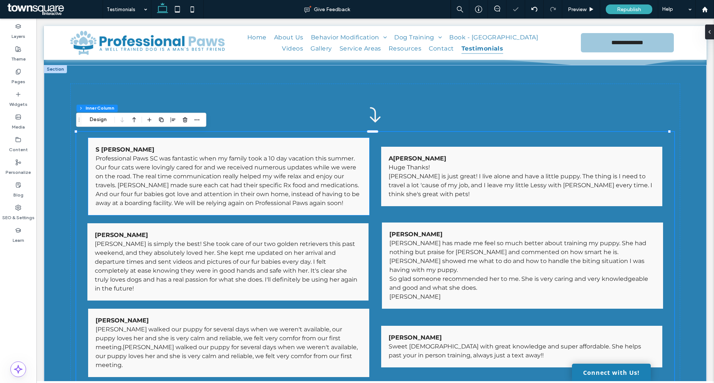
type input "**"
click at [534, 13] on div at bounding box center [534, 9] width 19 height 19
click at [535, 4] on div at bounding box center [534, 9] width 19 height 19
click at [535, 7] on icon at bounding box center [534, 9] width 6 height 6
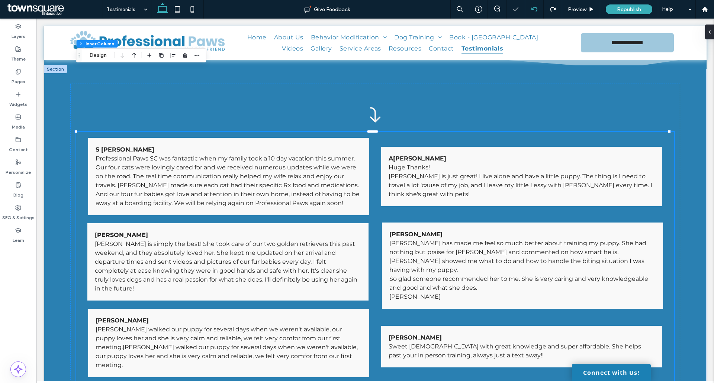
type input "**"
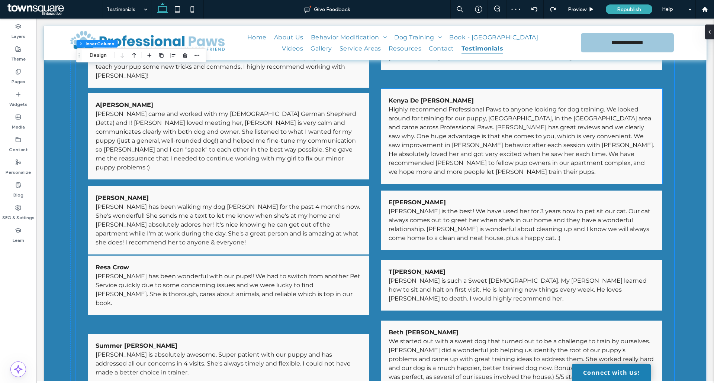
scroll to position [1528, 0]
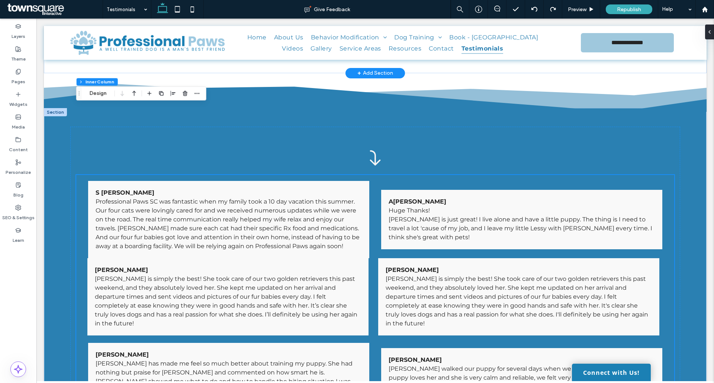
scroll to position [621, 0]
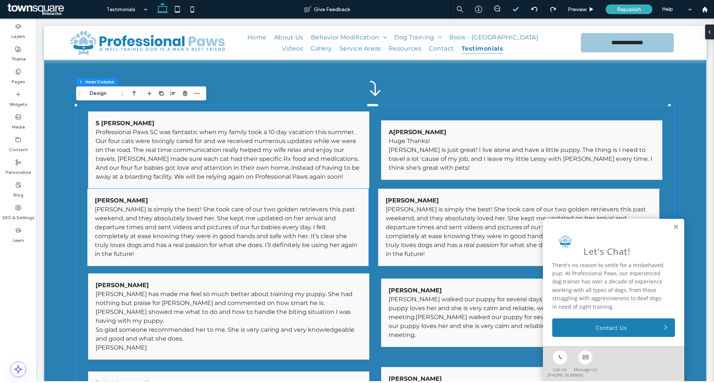
click at [263, 245] on span "Kimberly is simply the best! She took care of our two golden retrievers this pa…" at bounding box center [226, 232] width 263 height 52
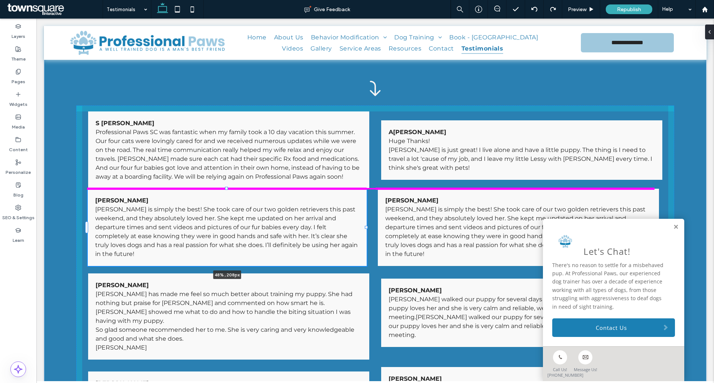
drag, startPoint x: 228, startPoint y: 189, endPoint x: 230, endPoint y: 209, distance: 20.2
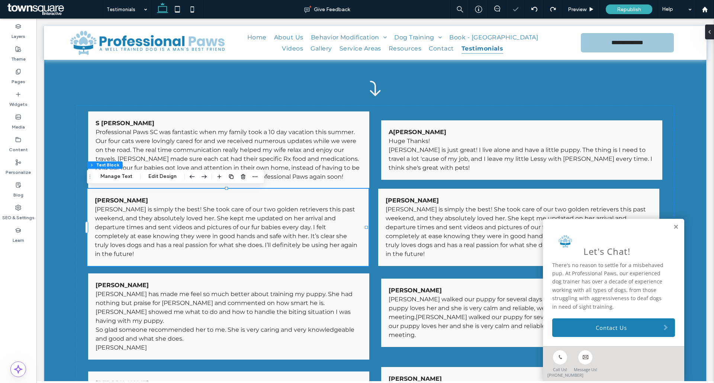
click at [287, 207] on span "Kimberly is simply the best! She took care of our two golden retrievers this pa…" at bounding box center [226, 232] width 263 height 52
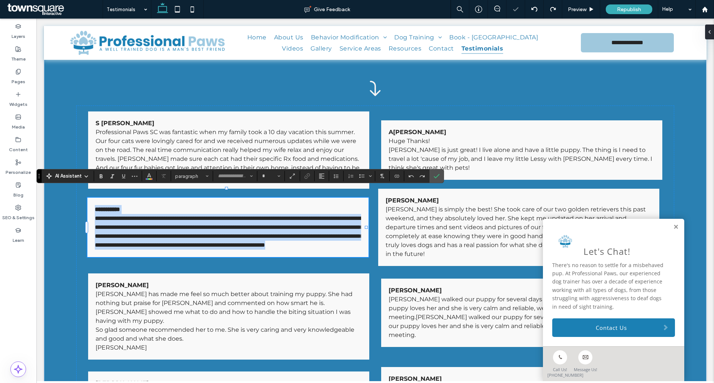
type input "**********"
type input "**"
click at [309, 136] on span "Professional Paws SC was fantastic when my family took a 10 day vacation this s…" at bounding box center [228, 155] width 264 height 52
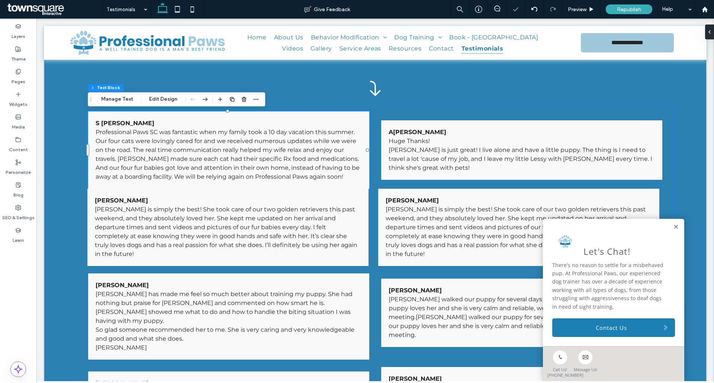
click at [241, 125] on p "S Lafaye" at bounding box center [229, 123] width 266 height 9
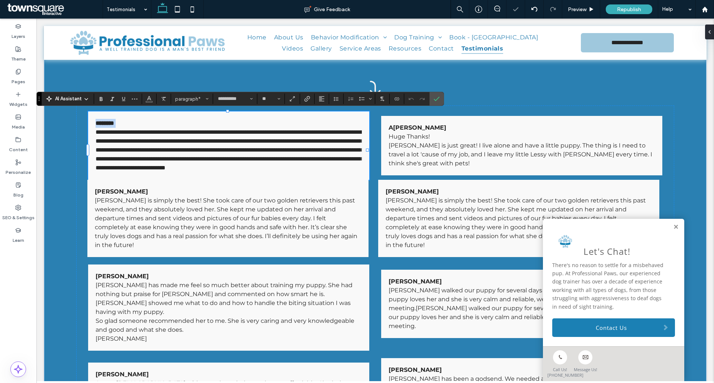
click at [211, 116] on div "**********" at bounding box center [228, 146] width 281 height 68
click at [443, 98] on section at bounding box center [437, 98] width 14 height 13
click at [440, 93] on label "Confirm" at bounding box center [436, 98] width 11 height 13
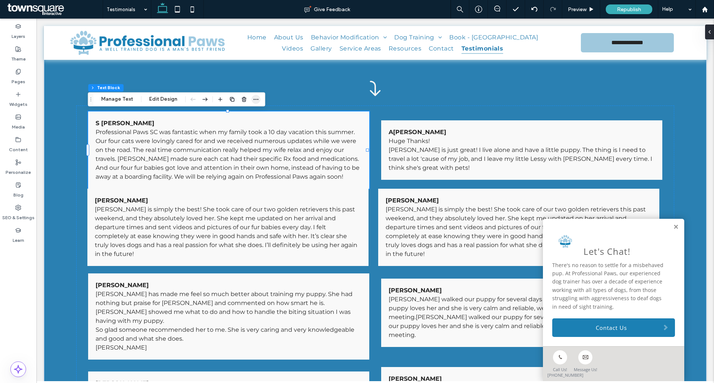
click at [256, 102] on icon "button" at bounding box center [256, 99] width 6 height 6
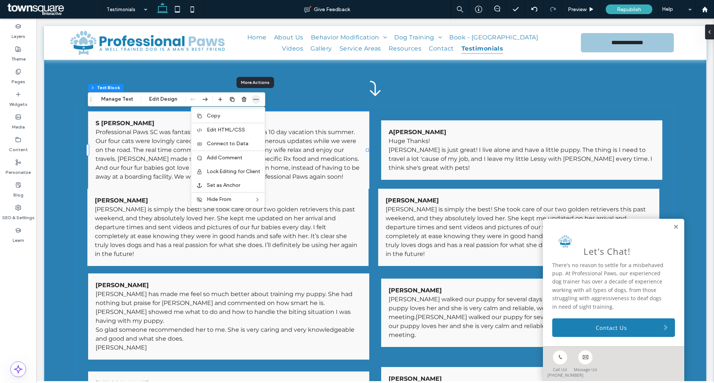
click at [256, 102] on icon "button" at bounding box center [256, 99] width 6 height 6
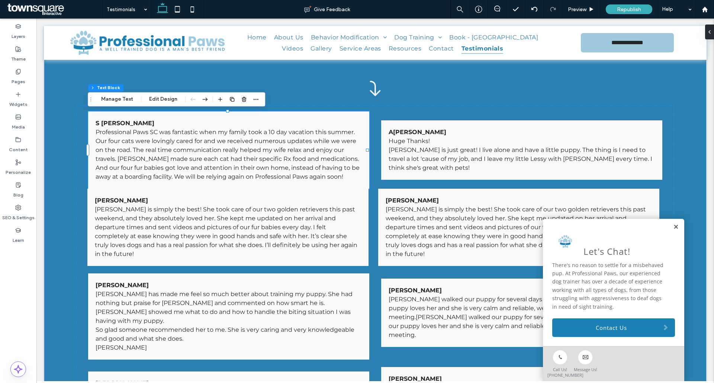
click at [673, 224] on link at bounding box center [676, 227] width 6 height 6
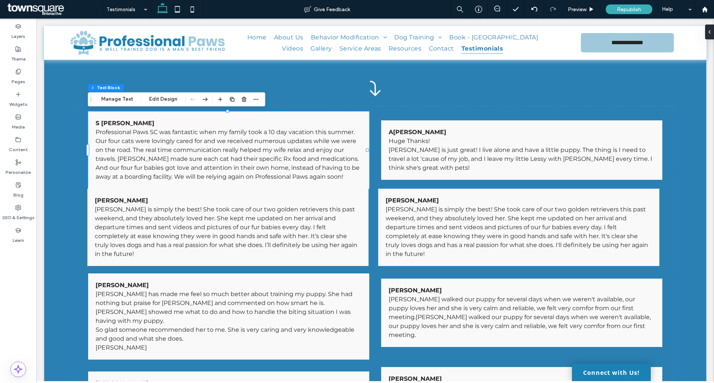
click at [397, 196] on p "Anna Smith" at bounding box center [519, 200] width 266 height 9
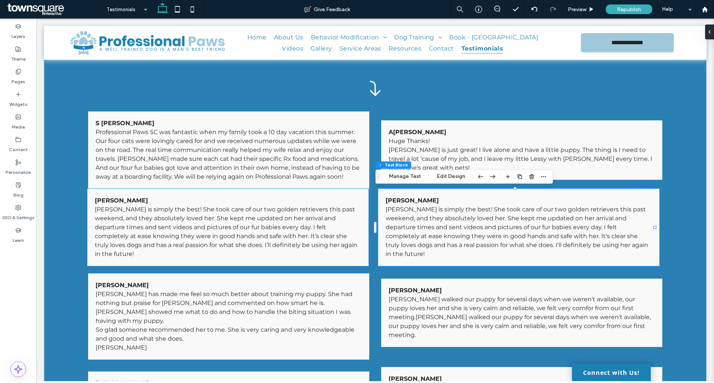
click at [329, 217] on span "Kimberly is simply the best! She took care of our two golden retrievers this pa…" at bounding box center [226, 232] width 263 height 52
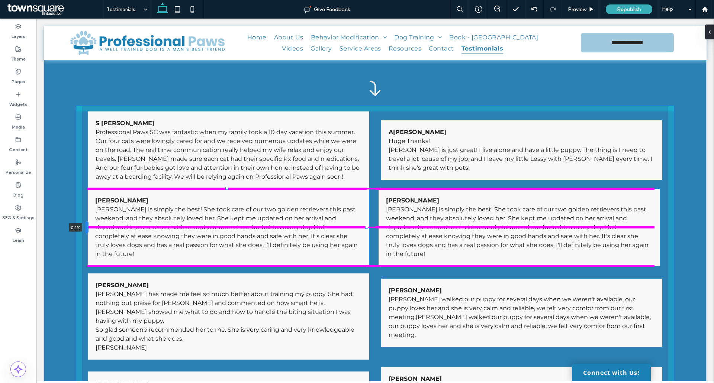
click at [87, 226] on div at bounding box center [87, 228] width 3 height 12
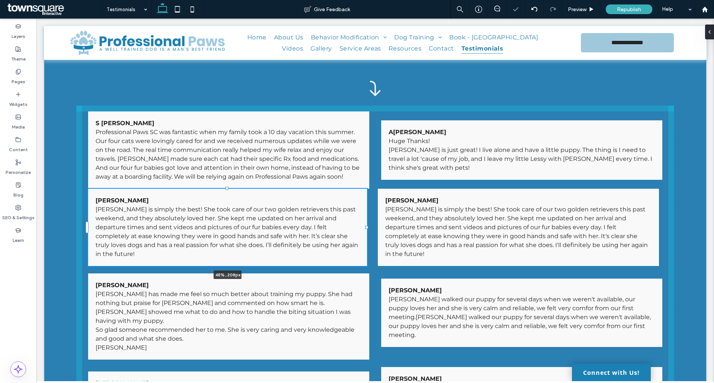
drag, startPoint x: 228, startPoint y: 190, endPoint x: 229, endPoint y: 209, distance: 19.0
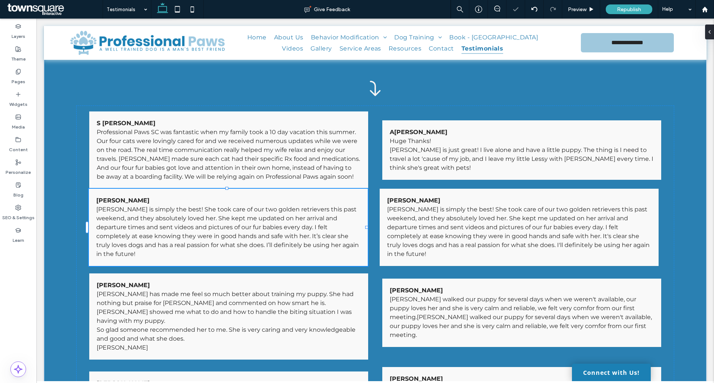
click at [226, 231] on span "Kimberly is simply the best! She took care of our two golden retrievers this pa…" at bounding box center [227, 232] width 263 height 52
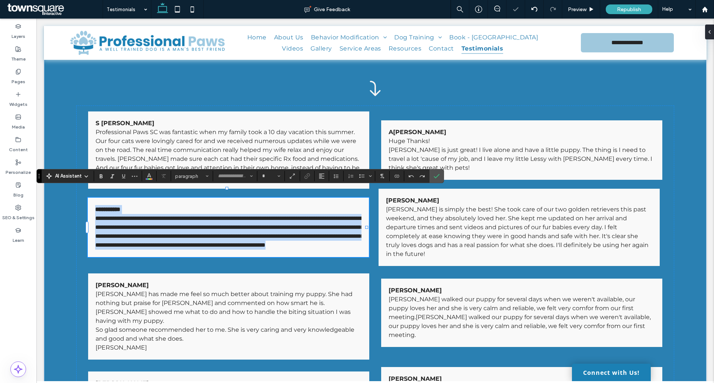
type input "**********"
type input "**"
click at [222, 257] on div "**********" at bounding box center [228, 228] width 281 height 60
click at [202, 216] on span "**********" at bounding box center [229, 232] width 269 height 32
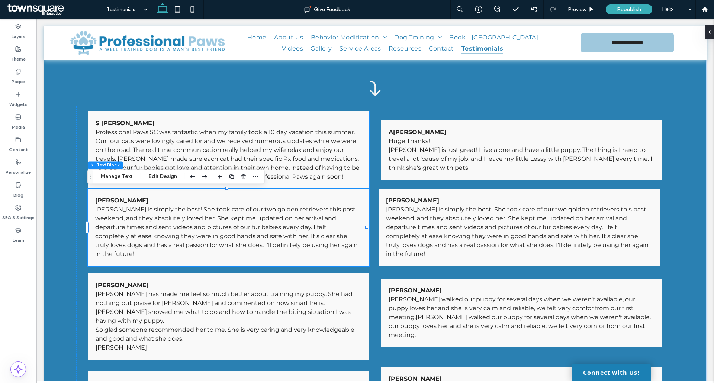
click at [356, 174] on p "Professional Paws SC was fantastic when my family took a 10 day vacation this s…" at bounding box center [229, 155] width 266 height 54
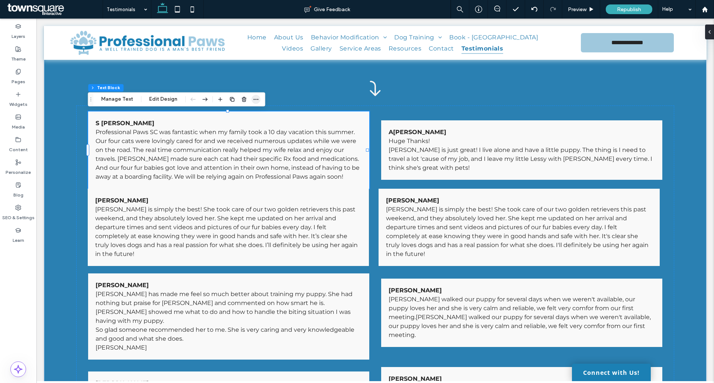
click at [254, 99] on icon "button" at bounding box center [256, 99] width 6 height 6
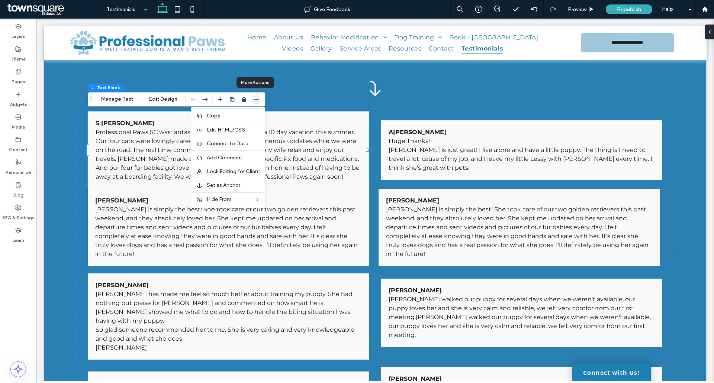
click at [254, 99] on icon "button" at bounding box center [256, 99] width 6 height 6
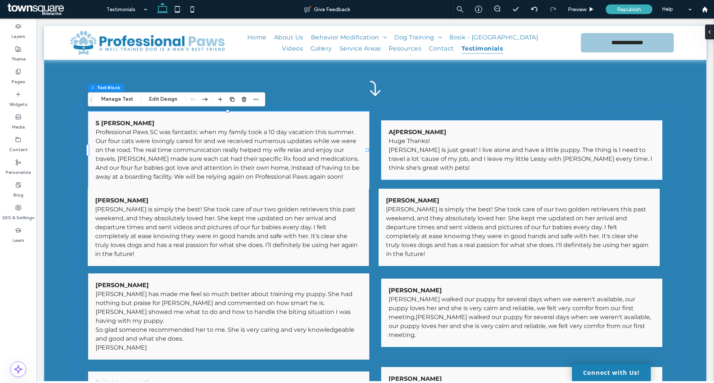
click at [415, 144] on p "﻿ Huge Thanks!" at bounding box center [522, 141] width 266 height 9
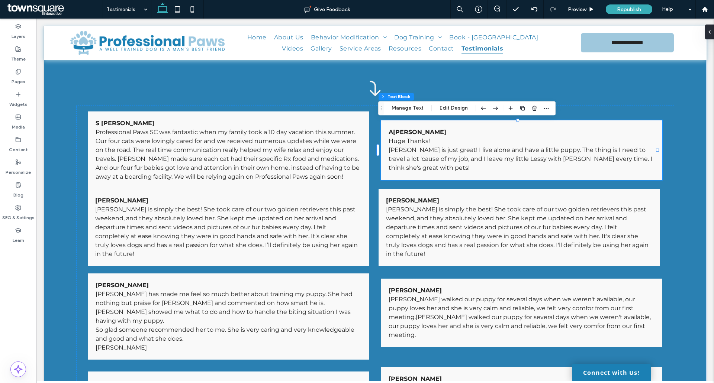
click at [400, 142] on p "﻿ Huge Thanks!" at bounding box center [522, 141] width 266 height 9
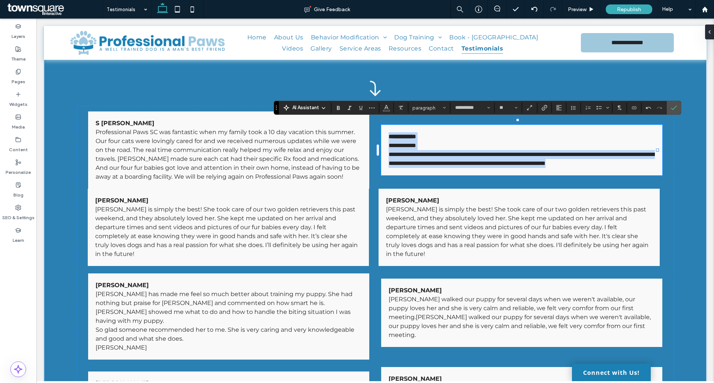
click at [443, 125] on div "**********" at bounding box center [521, 150] width 281 height 51
click at [454, 132] on p "**********" at bounding box center [522, 136] width 266 height 9
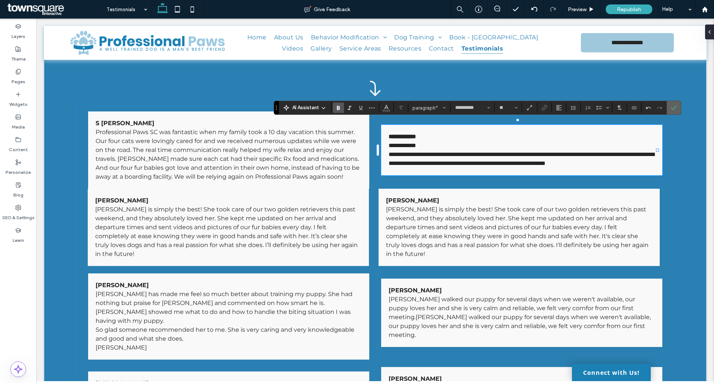
drag, startPoint x: 678, startPoint y: 105, endPoint x: 622, endPoint y: 99, distance: 56.5
click at [678, 105] on label "Confirm" at bounding box center [673, 107] width 11 height 13
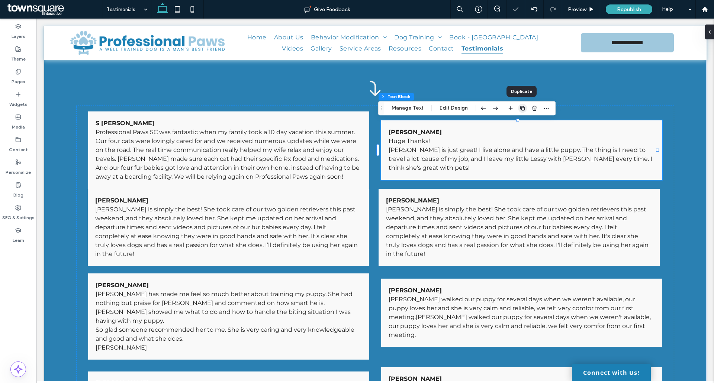
click at [521, 109] on icon "button" at bounding box center [523, 108] width 6 height 6
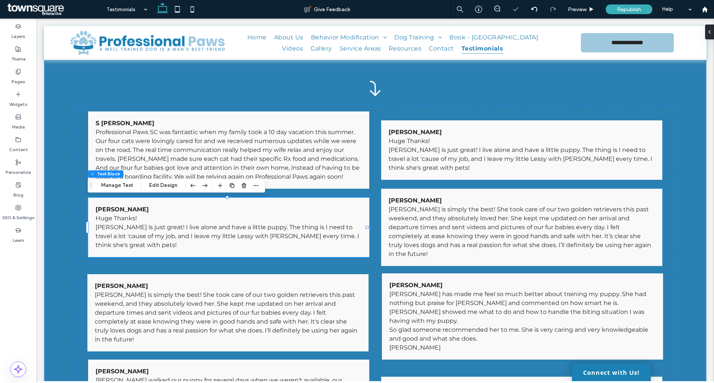
click at [156, 233] on span "Kim is just great! I live alone and have a little puppy. The thing is I need to…" at bounding box center [228, 236] width 264 height 25
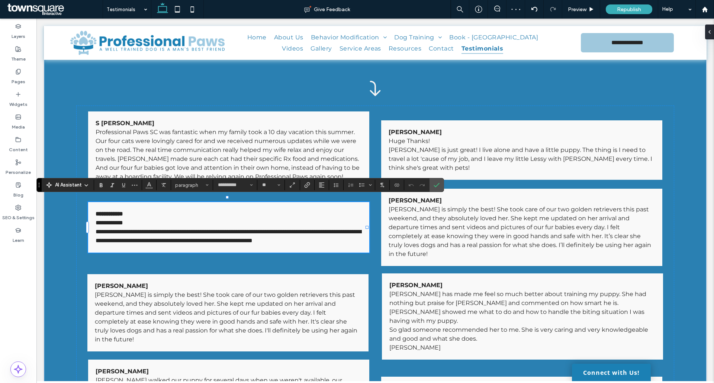
click at [90, 224] on div "**********" at bounding box center [228, 227] width 281 height 51
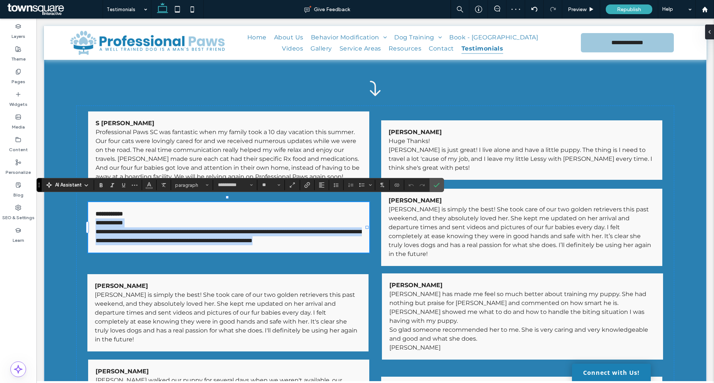
drag, startPoint x: 96, startPoint y: 218, endPoint x: 125, endPoint y: 247, distance: 41.3
click at [125, 245] on div "**********" at bounding box center [229, 228] width 266 height 36
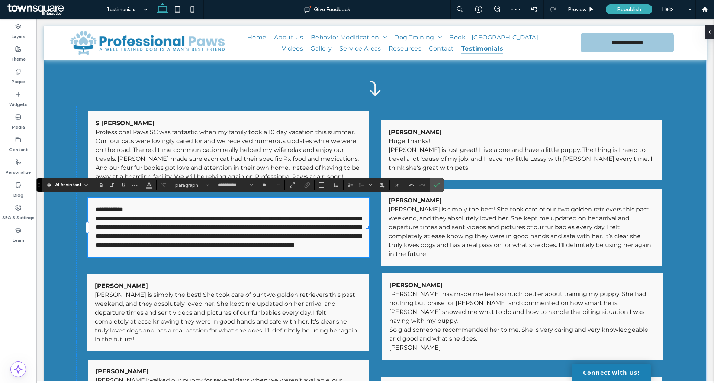
click at [123, 207] on strong "**********" at bounding box center [110, 210] width 28 height 6
click at [435, 190] on span "Confirm" at bounding box center [435, 185] width 3 height 13
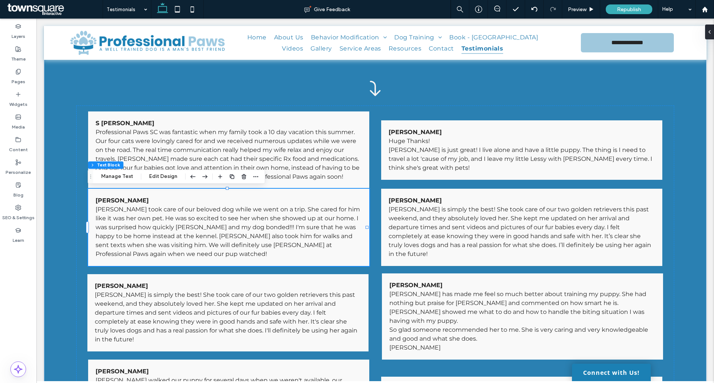
click at [123, 200] on strong "Ali Husan" at bounding box center [122, 200] width 53 height 7
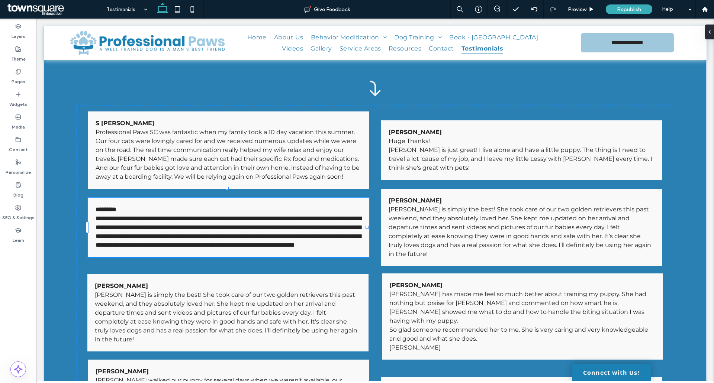
type input "**********"
type input "**"
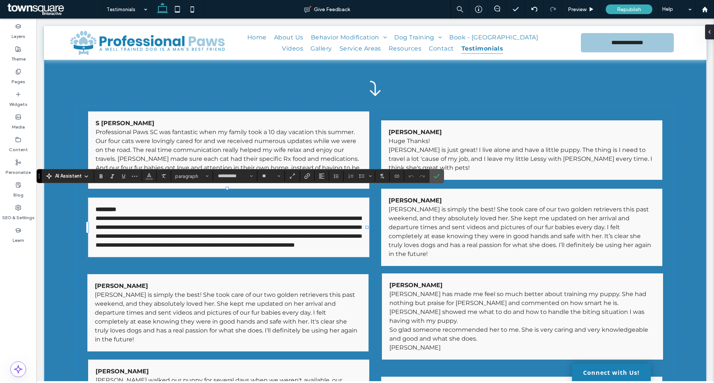
click at [116, 207] on strong "*********" at bounding box center [106, 210] width 21 height 6
drag, startPoint x: 440, startPoint y: 178, endPoint x: 403, endPoint y: 159, distance: 41.6
click at [440, 178] on label "Confirm" at bounding box center [436, 176] width 11 height 13
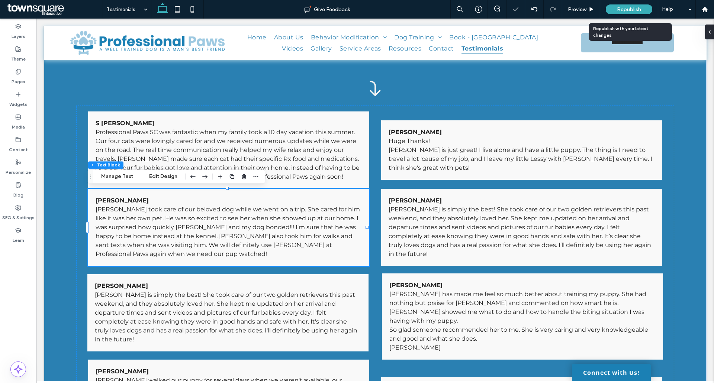
click at [625, 8] on span "Republish" at bounding box center [629, 9] width 24 height 6
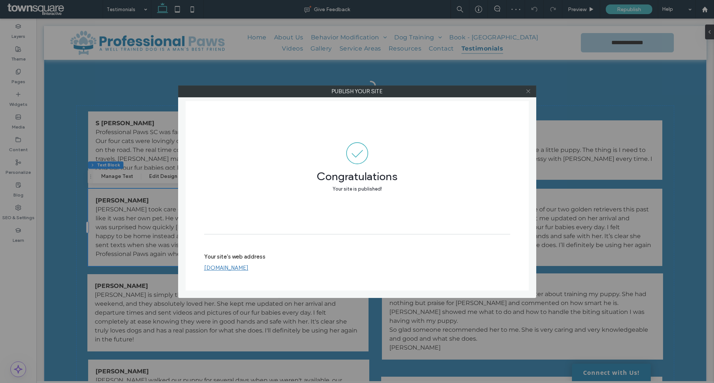
click at [529, 90] on icon at bounding box center [528, 92] width 6 height 6
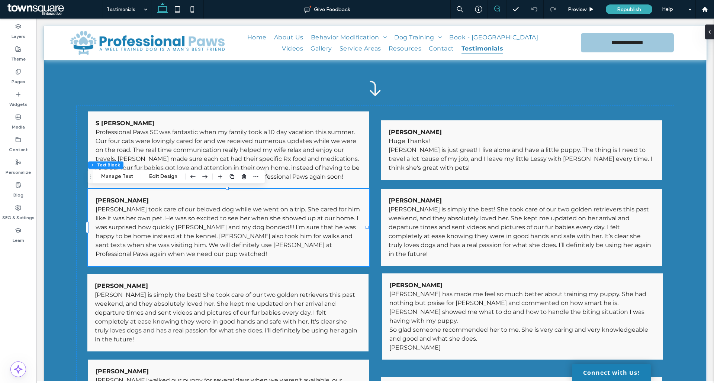
drag, startPoint x: 494, startPoint y: 7, endPoint x: 446, endPoint y: 11, distance: 48.1
click at [494, 7] on icon at bounding box center [497, 9] width 6 height 6
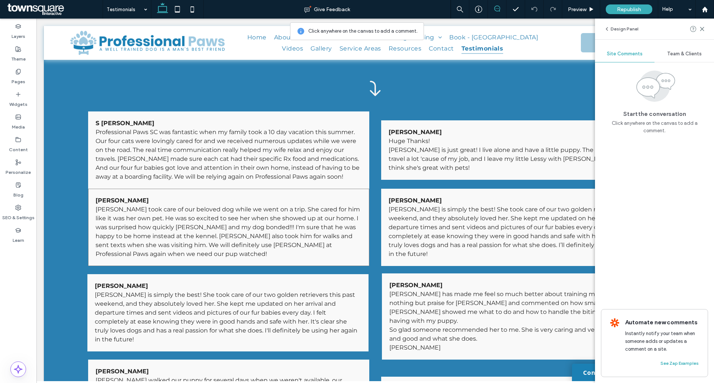
click at [274, 195] on div "Ali Husain Kimberly took care of our beloved dog while we went on a trip. She c…" at bounding box center [228, 227] width 281 height 77
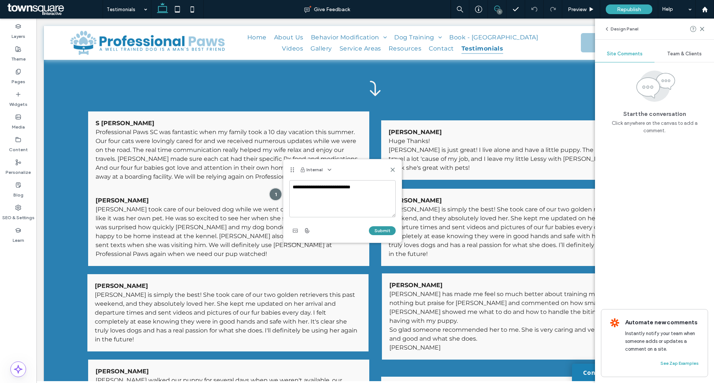
type textarea "**********"
click at [382, 230] on button "Submit" at bounding box center [382, 230] width 27 height 9
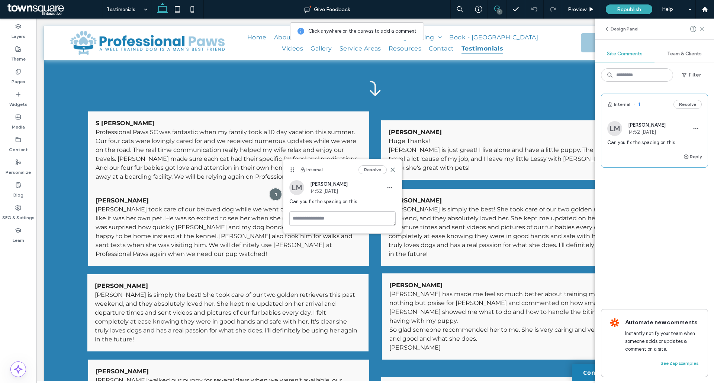
click at [700, 30] on icon at bounding box center [702, 29] width 6 height 6
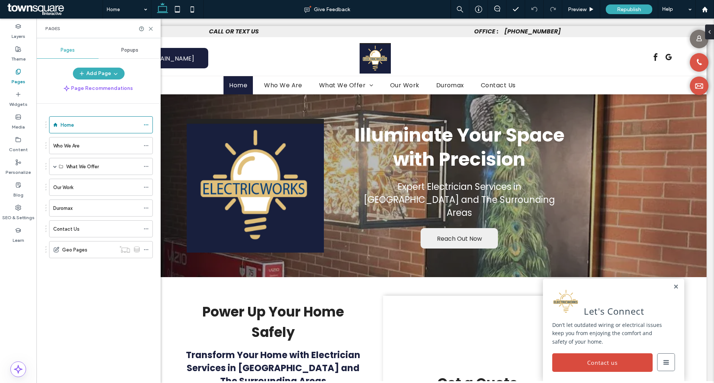
click at [21, 77] on label "Pages" at bounding box center [19, 80] width 14 height 10
click at [151, 29] on use at bounding box center [150, 28] width 3 height 3
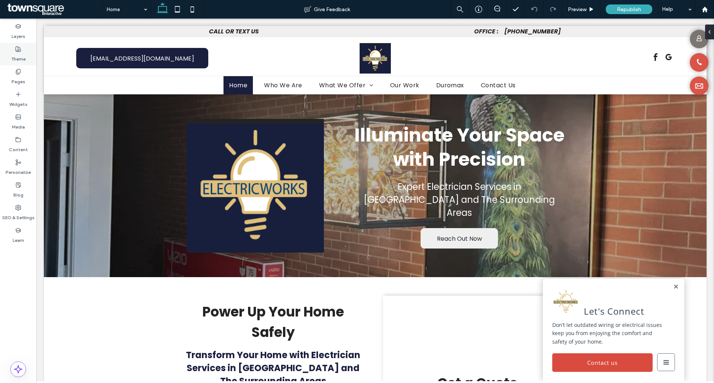
click at [25, 56] on label "Theme" at bounding box center [18, 57] width 15 height 10
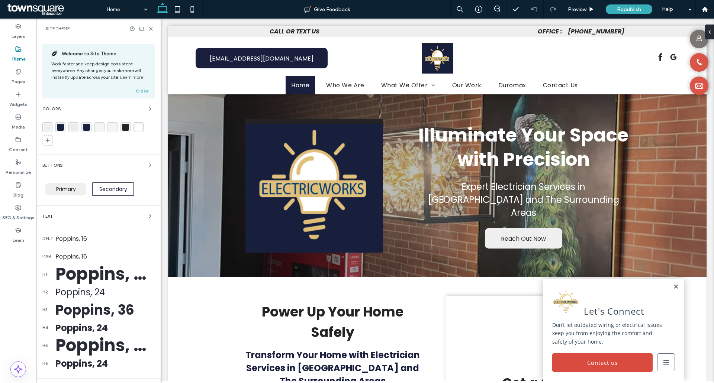
click at [131, 165] on div "Buttons" at bounding box center [98, 165] width 112 height 9
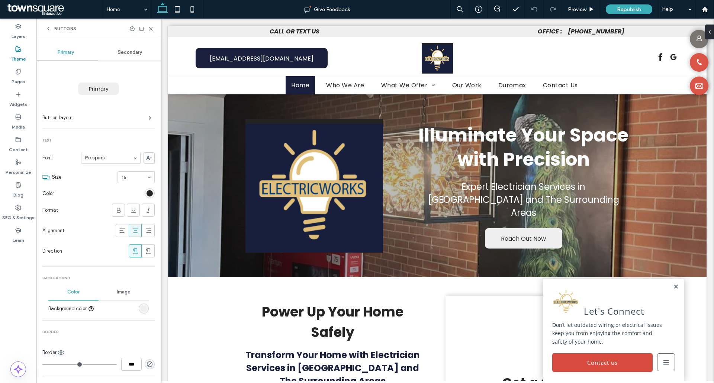
click at [108, 55] on div "Secondary" at bounding box center [130, 52] width 64 height 16
click at [68, 55] on span "Primary" at bounding box center [66, 52] width 16 height 6
click at [147, 194] on div "rgb(36, 36, 36)" at bounding box center [150, 193] width 6 height 6
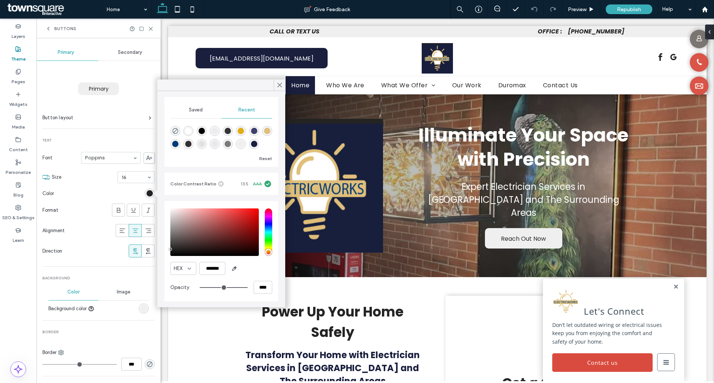
scroll to position [64, 0]
click at [222, 264] on input "*******" at bounding box center [212, 267] width 26 height 13
click at [232, 266] on icon "button" at bounding box center [234, 268] width 6 height 6
type input "*******"
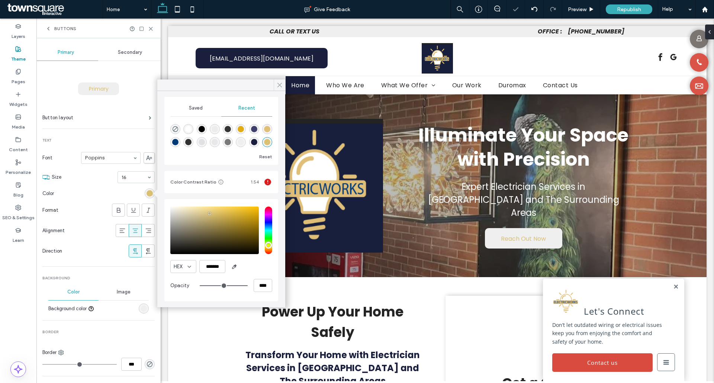
click at [278, 85] on icon at bounding box center [279, 85] width 7 height 7
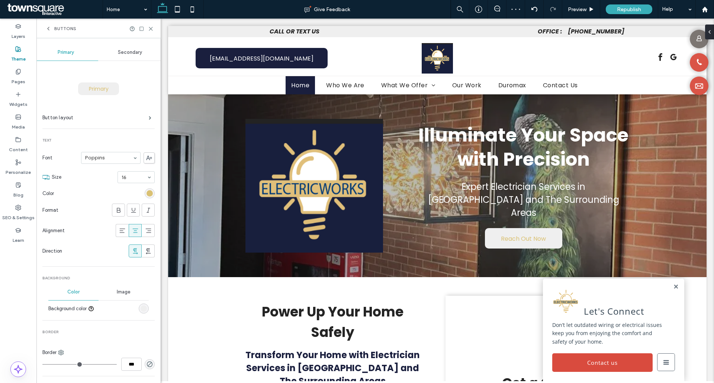
click at [155, 28] on div "Buttons" at bounding box center [98, 29] width 124 height 20
click at [147, 196] on div "rgb(218, 193, 115)" at bounding box center [150, 193] width 6 height 6
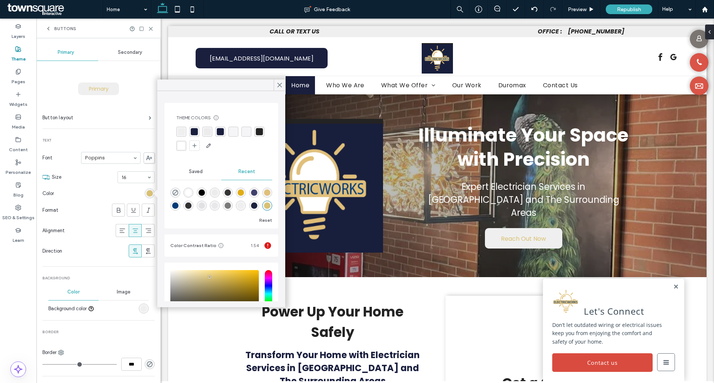
click at [118, 53] on span "Secondary" at bounding box center [130, 52] width 24 height 6
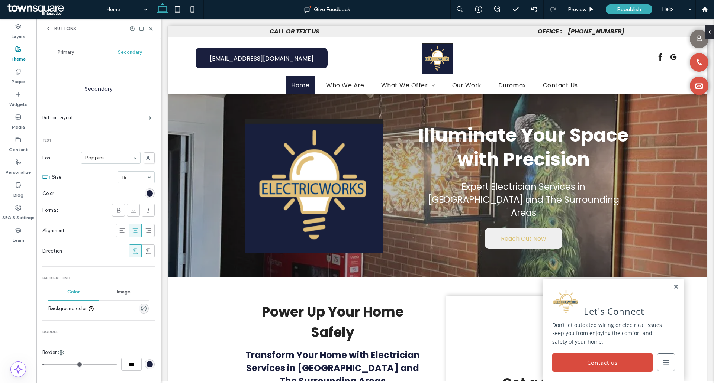
click at [70, 54] on span "Primary" at bounding box center [66, 52] width 16 height 6
click at [529, 10] on div at bounding box center [534, 9] width 18 height 6
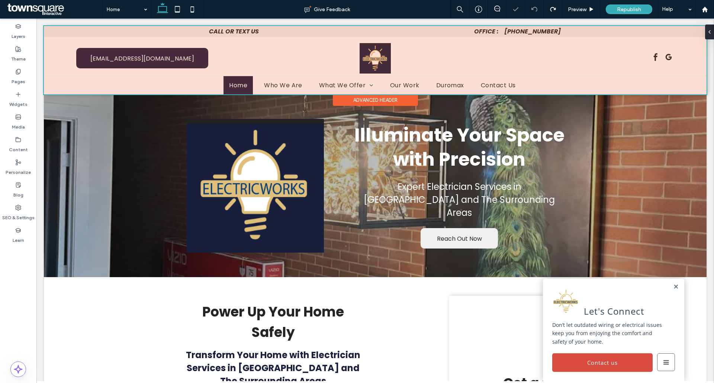
scroll to position [0, 0]
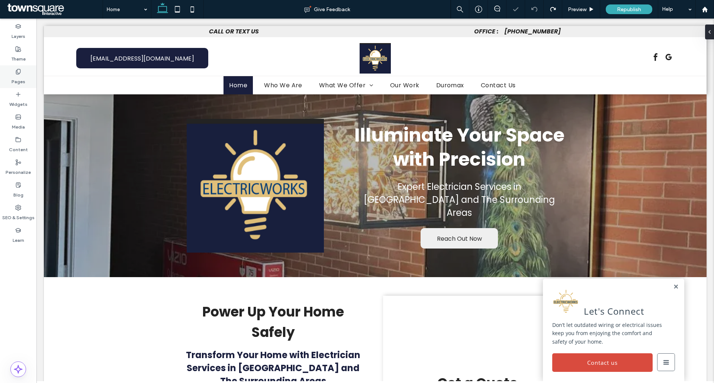
click at [19, 69] on icon at bounding box center [18, 72] width 6 height 6
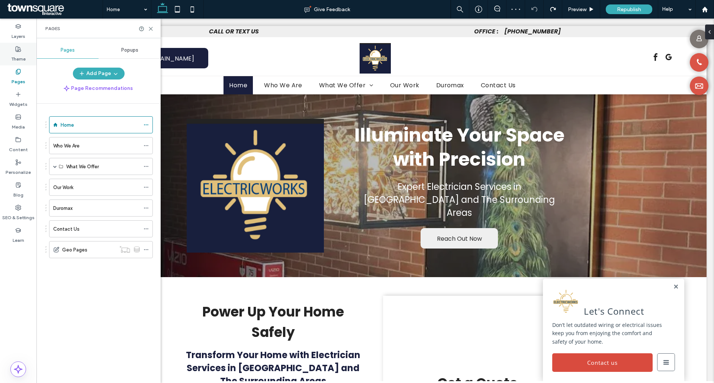
click at [20, 56] on label "Theme" at bounding box center [18, 57] width 15 height 10
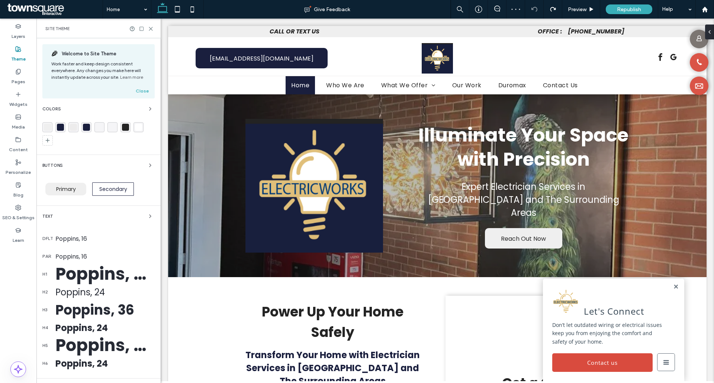
click at [127, 163] on div "Buttons" at bounding box center [98, 165] width 112 height 9
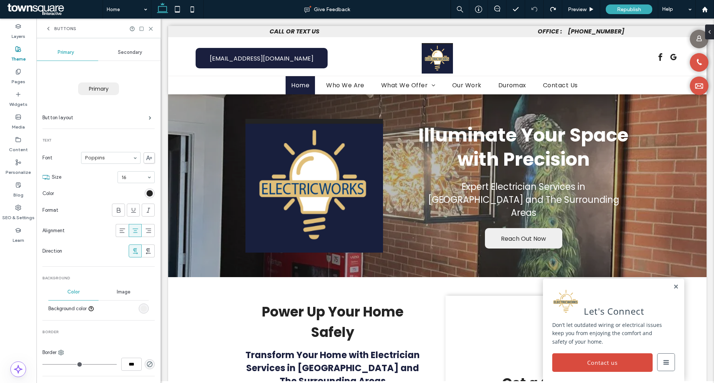
click at [141, 311] on div "rgb(239, 239, 239)" at bounding box center [144, 309] width 6 height 6
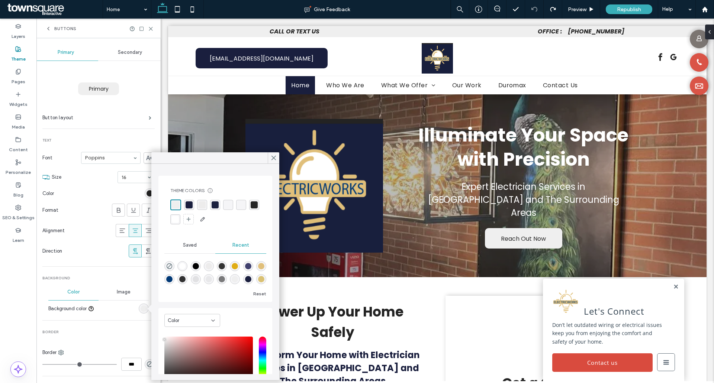
click at [116, 306] on div at bounding box center [123, 308] width 52 height 13
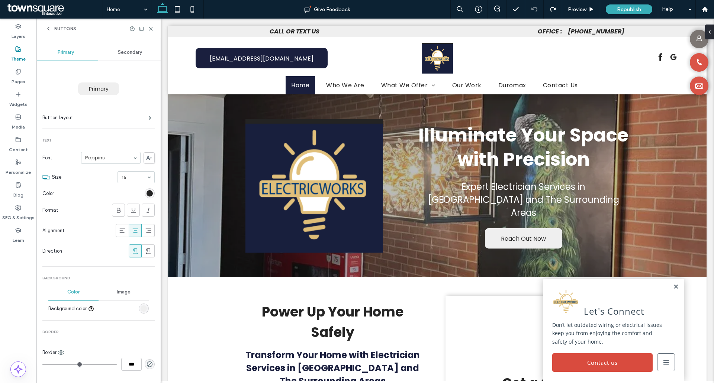
click at [117, 290] on span "Image" at bounding box center [124, 292] width 14 height 6
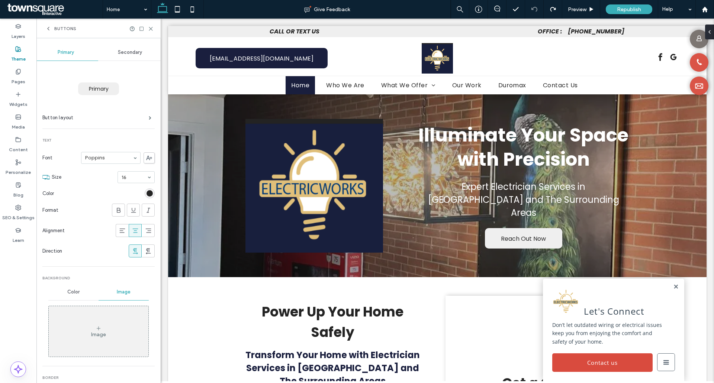
click at [77, 291] on span "Color" at bounding box center [73, 292] width 12 height 6
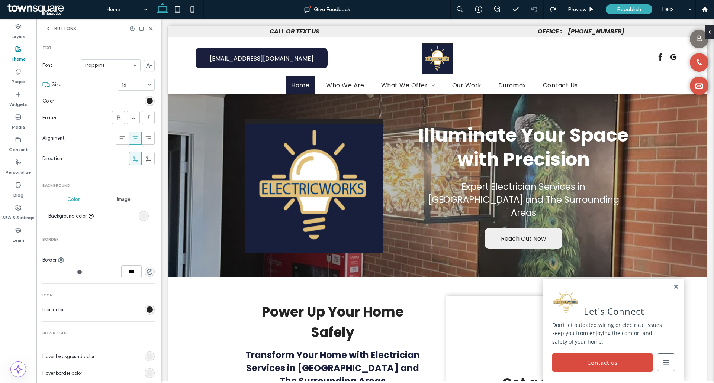
scroll to position [37, 0]
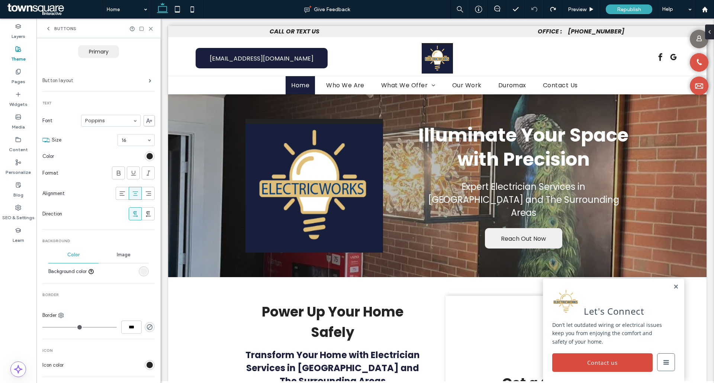
click at [140, 79] on label "Button layout" at bounding box center [95, 80] width 106 height 15
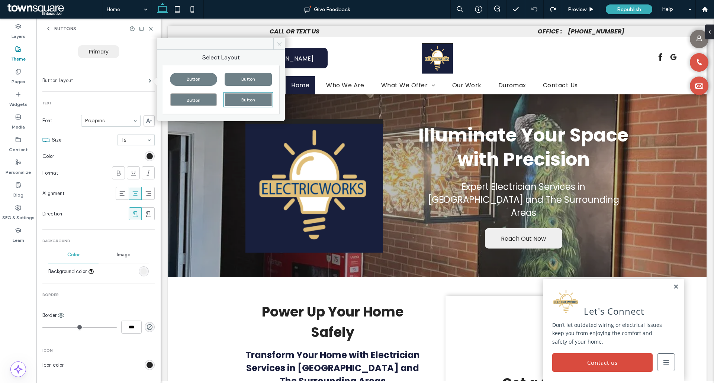
click at [140, 79] on label "Button layout" at bounding box center [95, 80] width 106 height 15
click at [139, 56] on div "Primary" at bounding box center [98, 51] width 112 height 19
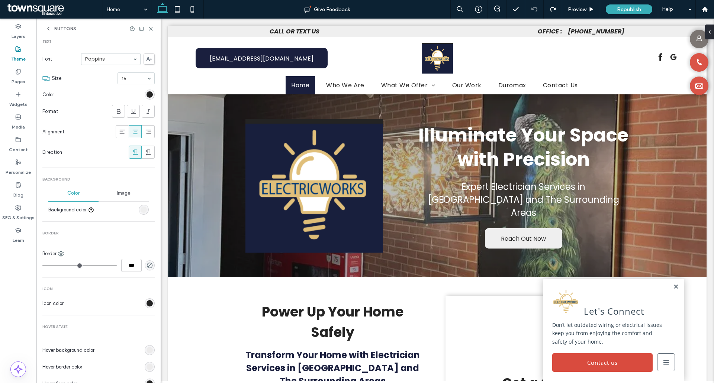
scroll to position [112, 0]
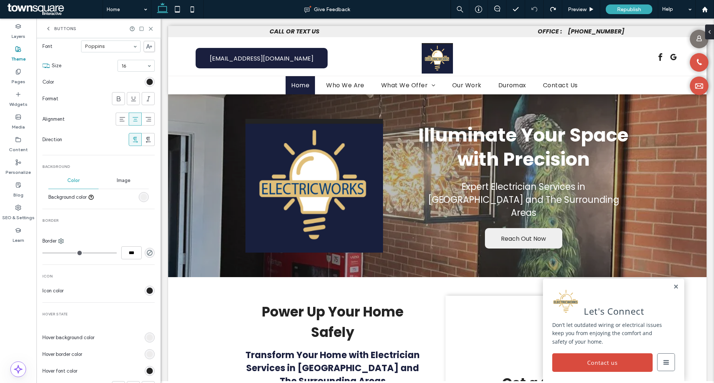
click at [141, 196] on div "rgb(239, 239, 239)" at bounding box center [144, 197] width 6 height 6
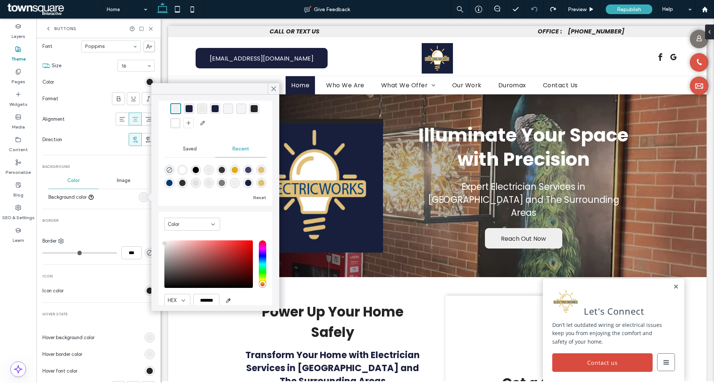
scroll to position [57, 0]
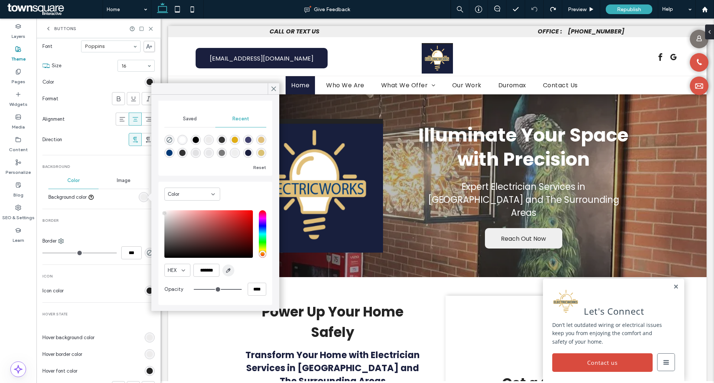
click at [231, 269] on icon "button" at bounding box center [228, 271] width 6 height 6
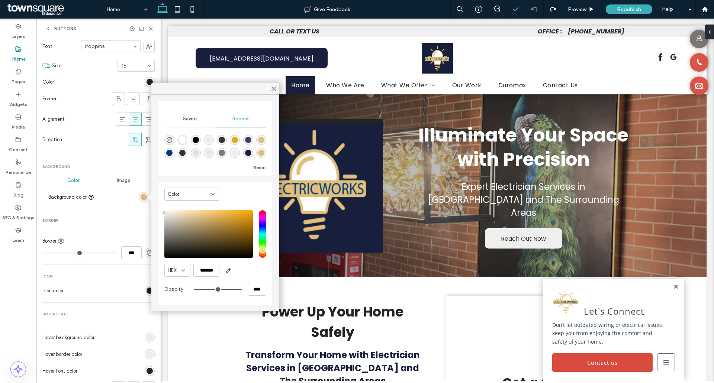
type input "*******"
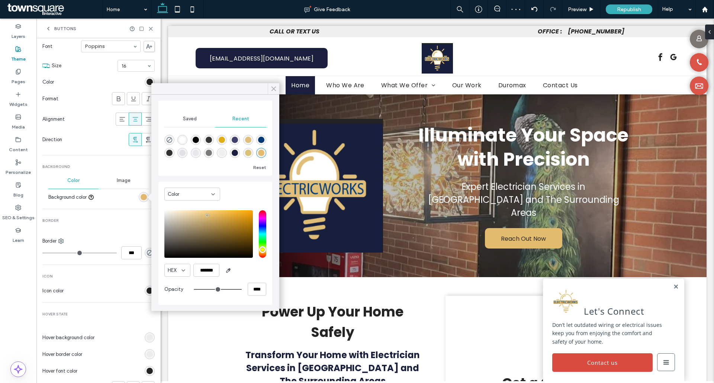
click at [274, 89] on use at bounding box center [274, 89] width 4 height 4
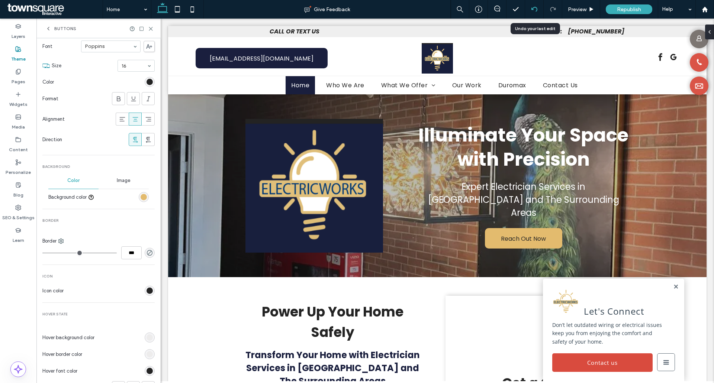
click at [539, 6] on div at bounding box center [534, 9] width 18 height 6
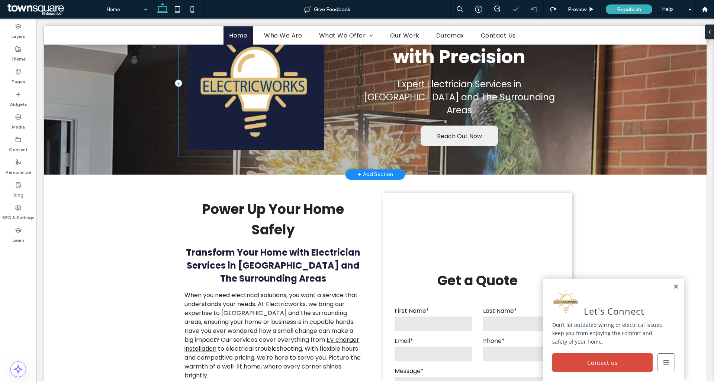
scroll to position [0, 0]
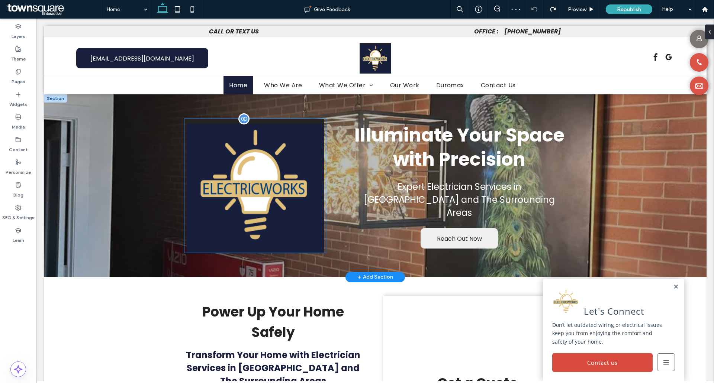
click at [195, 161] on img at bounding box center [254, 186] width 141 height 134
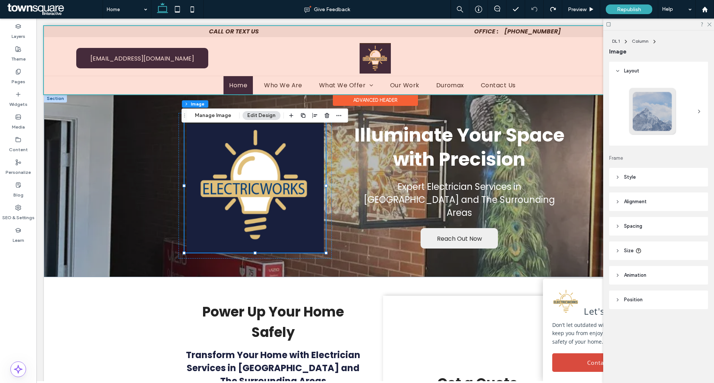
click at [305, 60] on div at bounding box center [375, 60] width 663 height 68
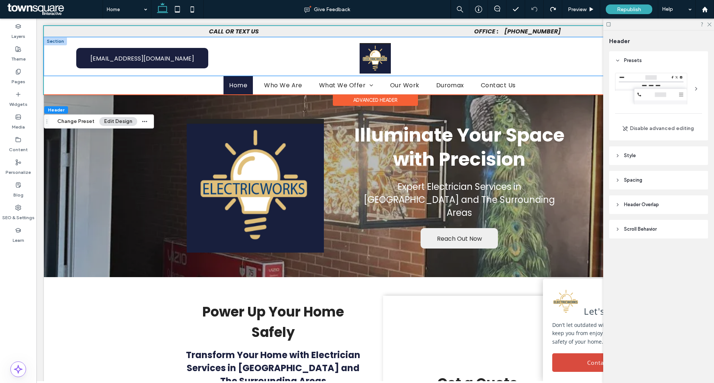
click at [60, 61] on div "[PHONE_NUMBER] [EMAIL_ADDRESS][DOMAIN_NAME]" at bounding box center [375, 56] width 663 height 39
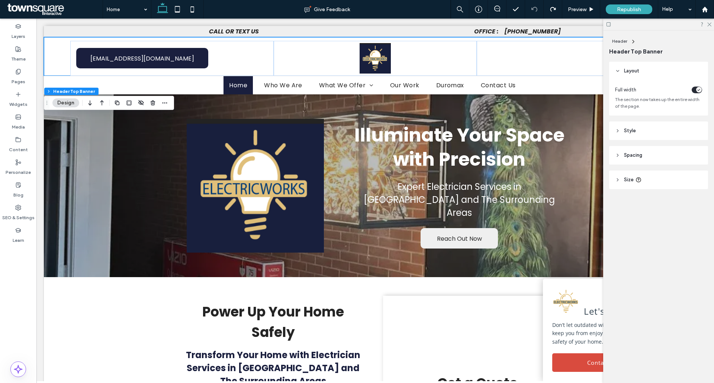
click at [633, 132] on span "Style" at bounding box center [630, 130] width 12 height 7
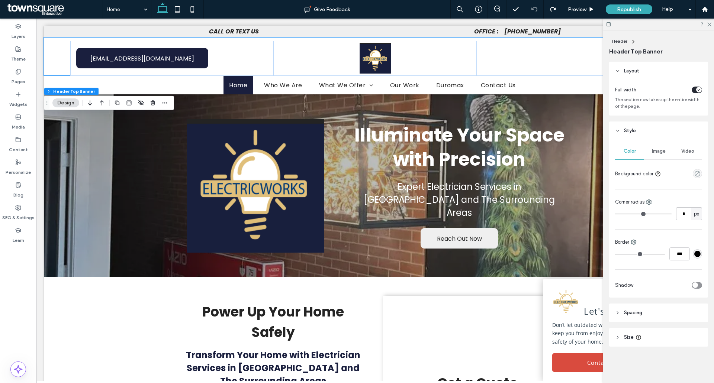
click at [660, 154] on span "Image" at bounding box center [659, 151] width 14 height 6
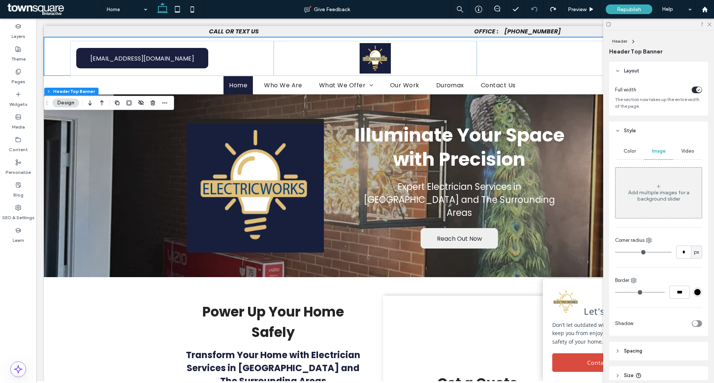
click at [644, 149] on div "Image" at bounding box center [658, 151] width 29 height 16
click at [622, 151] on div "Color" at bounding box center [629, 151] width 29 height 16
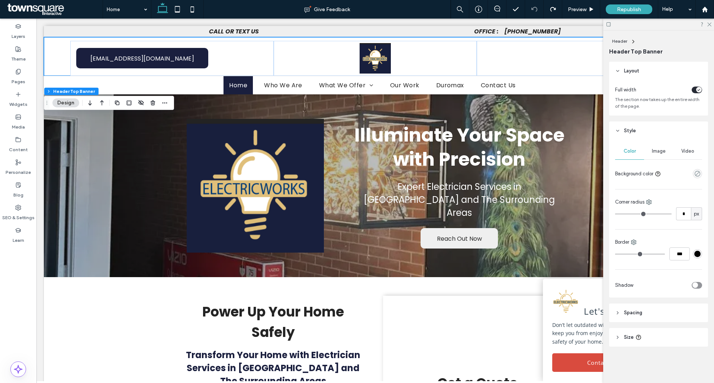
click at [694, 173] on div "empty color" at bounding box center [697, 173] width 9 height 9
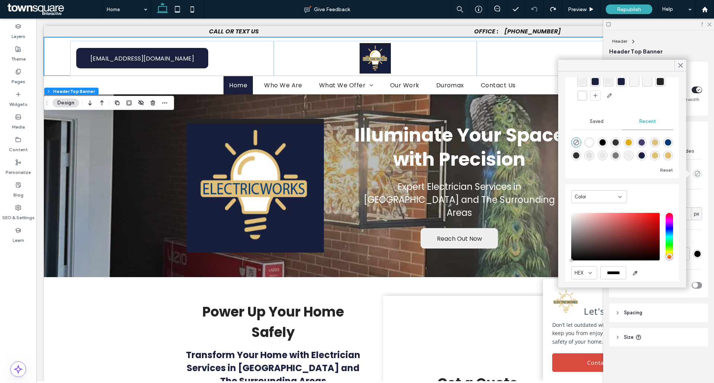
scroll to position [57, 0]
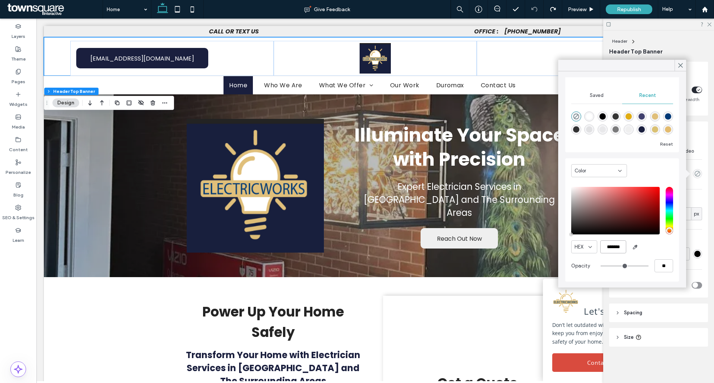
click at [623, 247] on input "*******" at bounding box center [613, 247] width 26 height 13
click at [638, 246] on icon "button" at bounding box center [635, 247] width 6 height 6
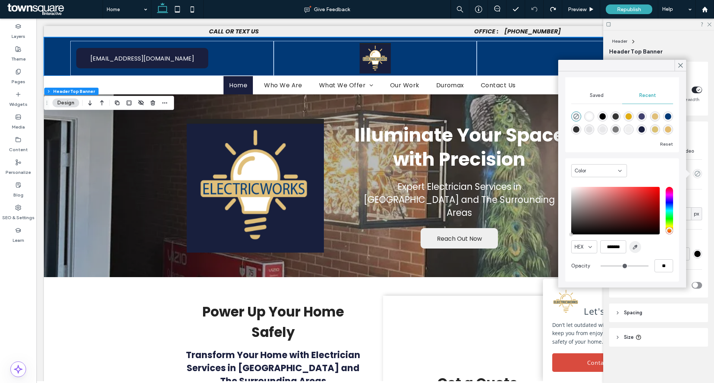
type input "*******"
type input "***"
type input "****"
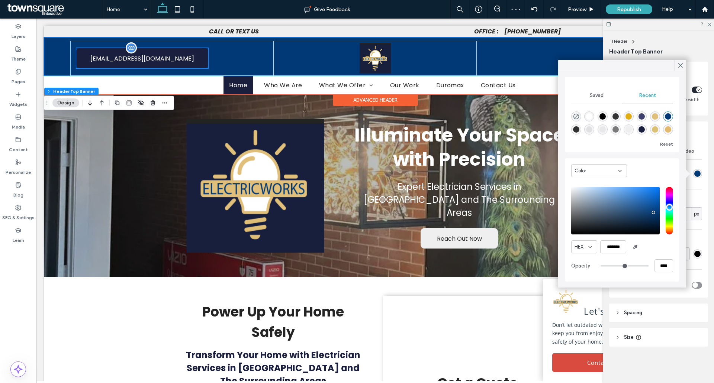
click at [207, 68] on link "[EMAIL_ADDRESS][DOMAIN_NAME]" at bounding box center [142, 58] width 132 height 20
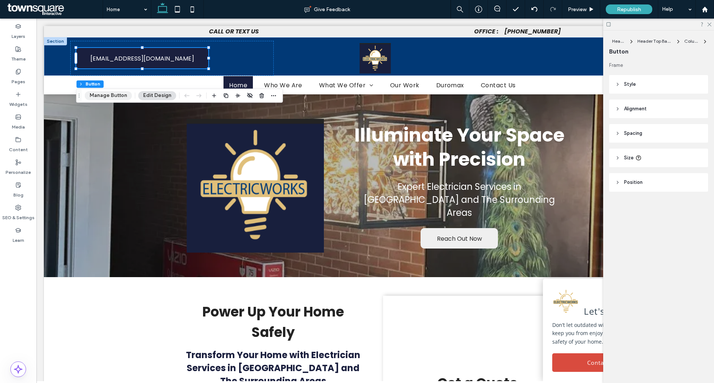
click at [121, 94] on button "Manage Button" at bounding box center [108, 95] width 47 height 9
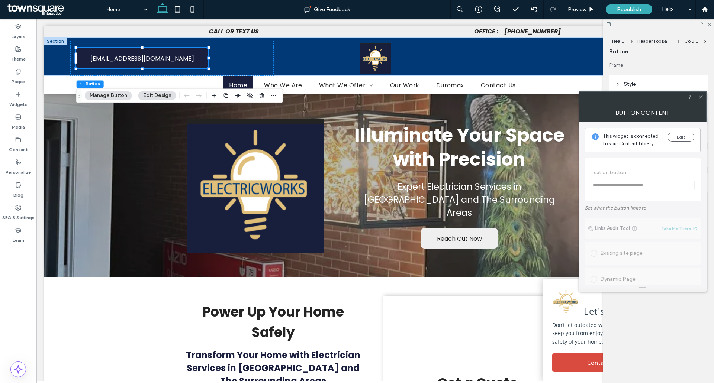
click at [703, 94] on span at bounding box center [701, 97] width 6 height 11
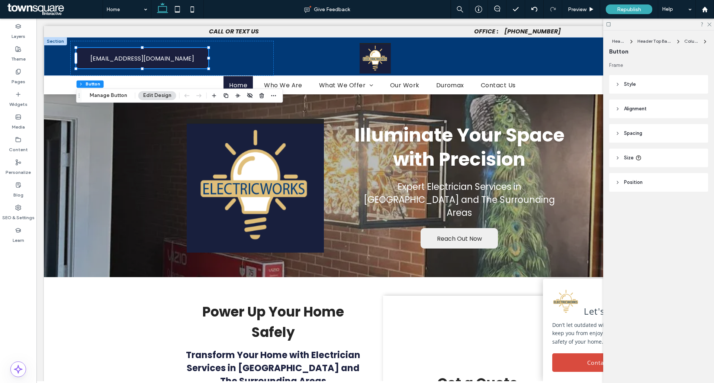
click at [158, 96] on button "Edit Design" at bounding box center [157, 95] width 38 height 9
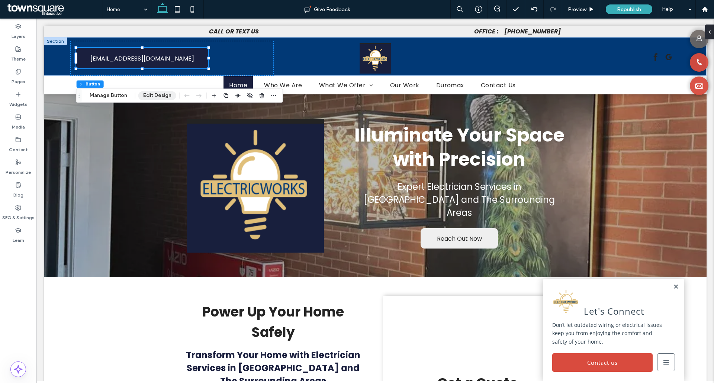
click at [155, 93] on button "Edit Design" at bounding box center [157, 95] width 38 height 9
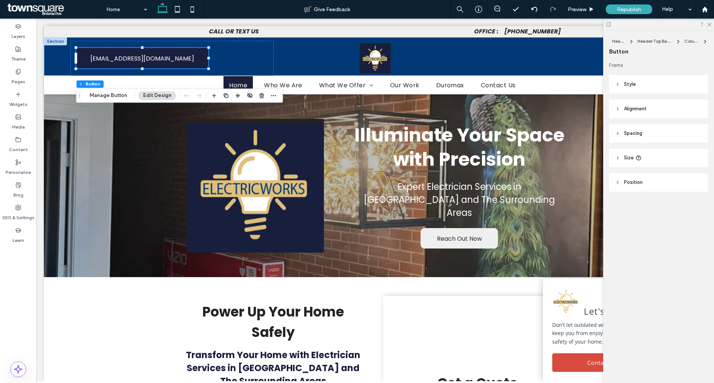
click at [651, 83] on header "Style" at bounding box center [658, 84] width 99 height 19
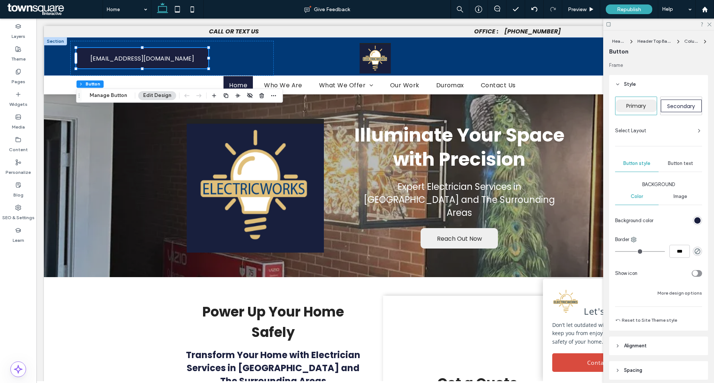
click at [695, 219] on div "rgb(26, 31, 62)" at bounding box center [697, 221] width 6 height 6
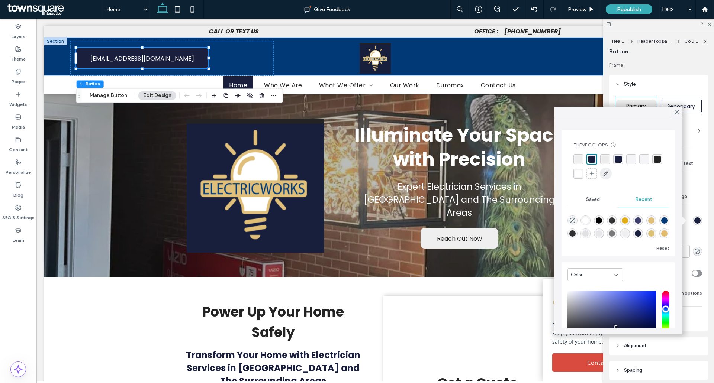
click at [609, 176] on icon "button" at bounding box center [606, 174] width 6 height 6
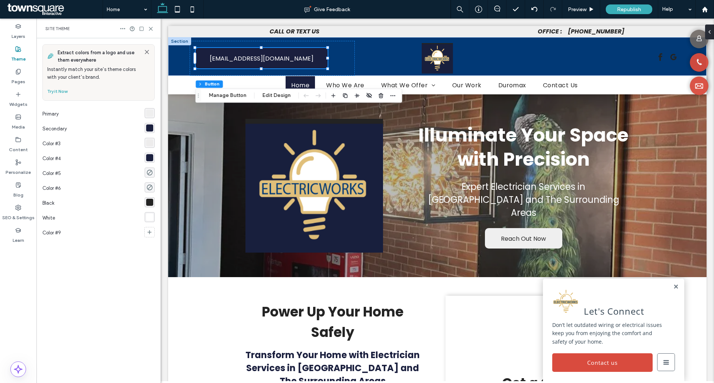
click at [149, 125] on div "rgba(26, 31, 62, 1)" at bounding box center [149, 128] width 7 height 7
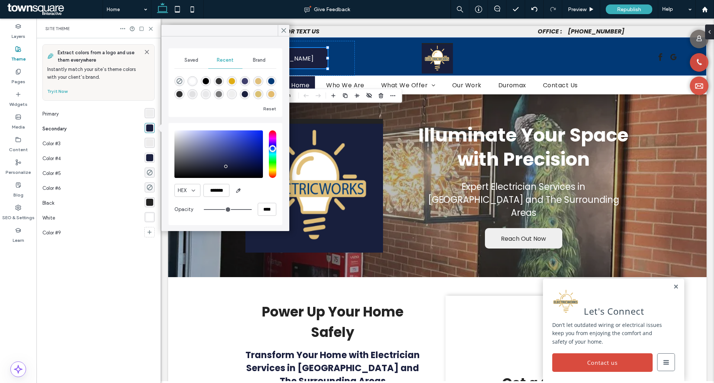
click at [149, 125] on div "rgba(26, 31, 62, 1)" at bounding box center [149, 128] width 7 height 7
click at [237, 189] on icon "button" at bounding box center [238, 191] width 6 height 6
type input "*******"
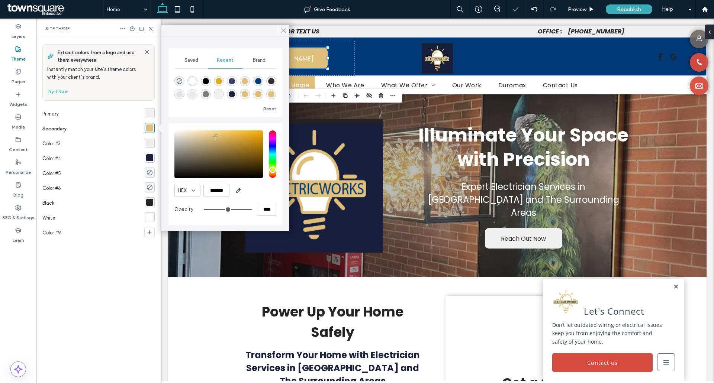
click at [285, 32] on use at bounding box center [284, 31] width 4 height 4
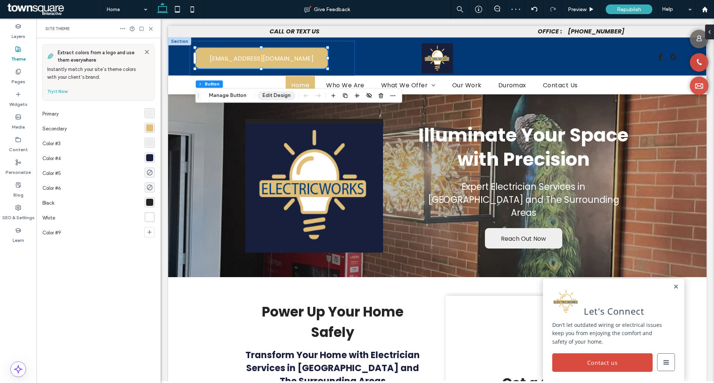
click at [271, 96] on button "Edit Design" at bounding box center [276, 95] width 38 height 9
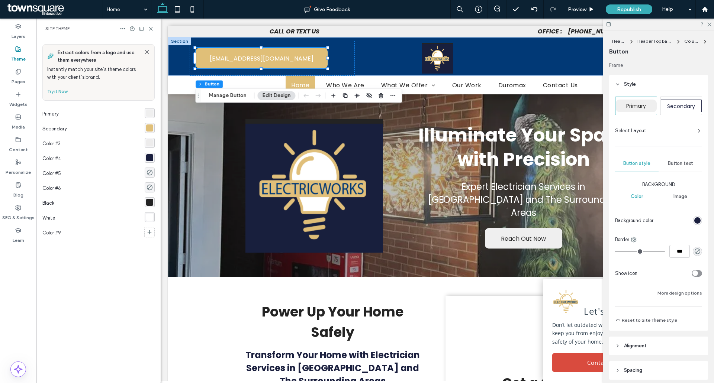
click at [677, 169] on div "Button text" at bounding box center [681, 163] width 44 height 16
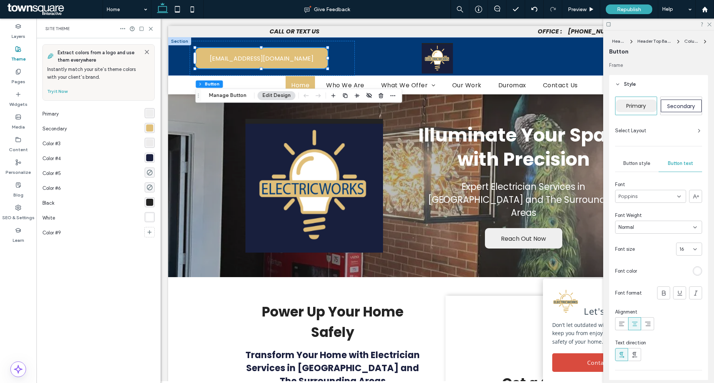
click at [695, 270] on div "rgb(255, 255, 255)" at bounding box center [697, 271] width 6 height 6
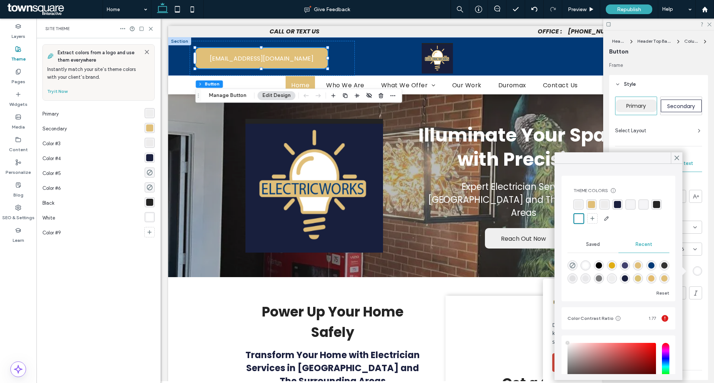
click at [653, 208] on div "rgba(36, 36, 36, 1)" at bounding box center [656, 204] width 7 height 7
click at [676, 161] on icon at bounding box center [677, 158] width 7 height 7
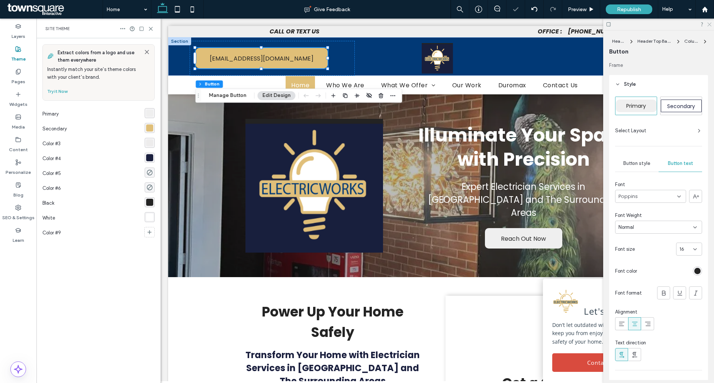
click at [711, 22] on icon at bounding box center [709, 24] width 5 height 5
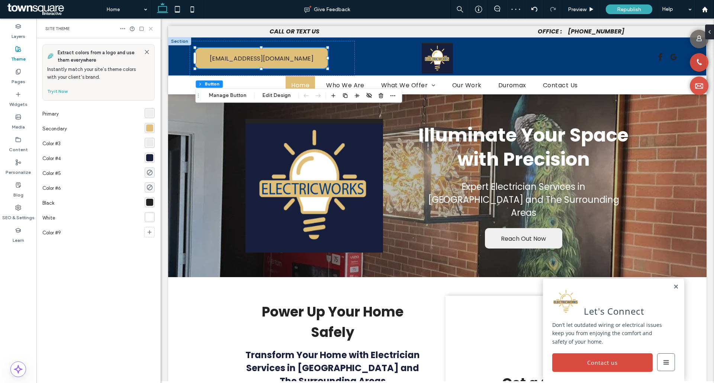
click at [150, 29] on use at bounding box center [150, 28] width 3 height 3
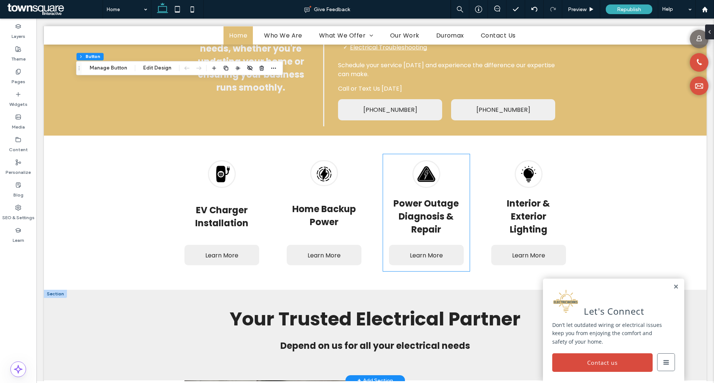
scroll to position [521, 0]
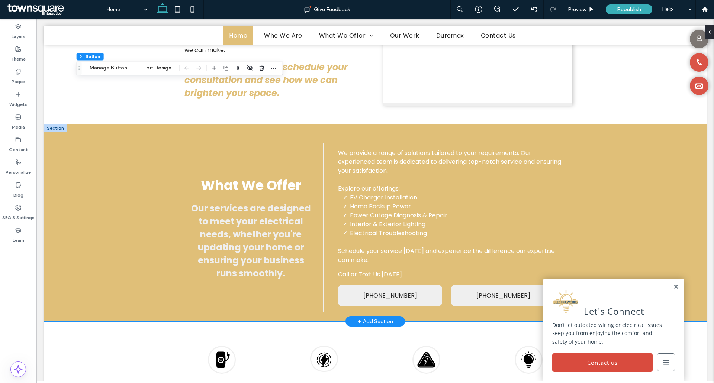
click at [109, 165] on div "What We Offer Our services are designed to meet your electrical needs, whether …" at bounding box center [375, 222] width 663 height 197
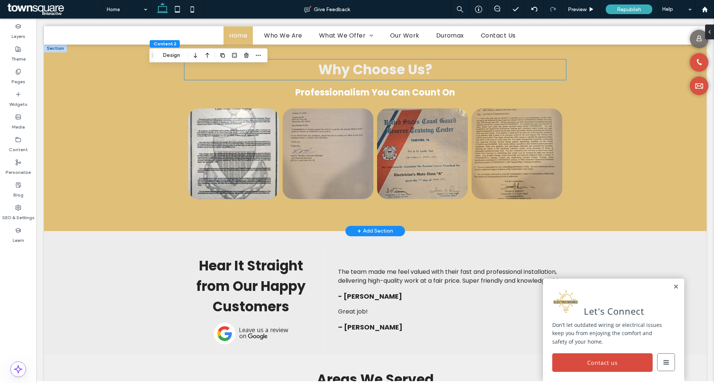
scroll to position [1264, 0]
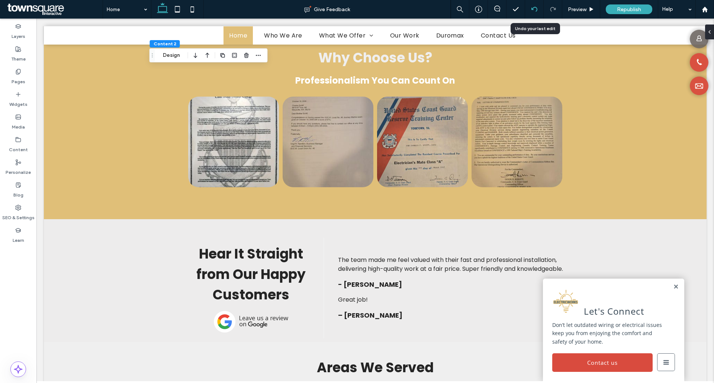
click at [536, 6] on div at bounding box center [534, 9] width 19 height 19
click at [673, 287] on link at bounding box center [676, 287] width 6 height 6
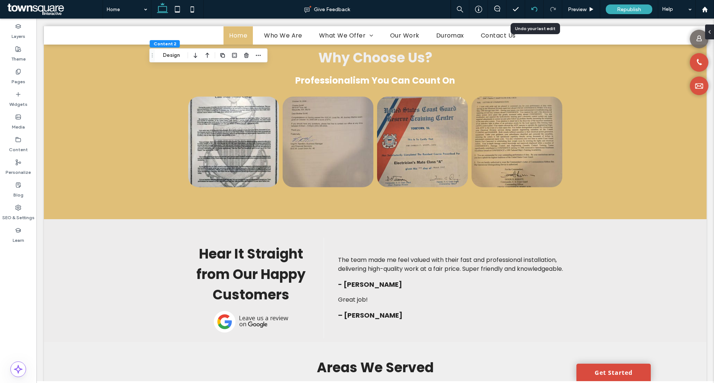
click at [532, 8] on use at bounding box center [534, 9] width 6 height 5
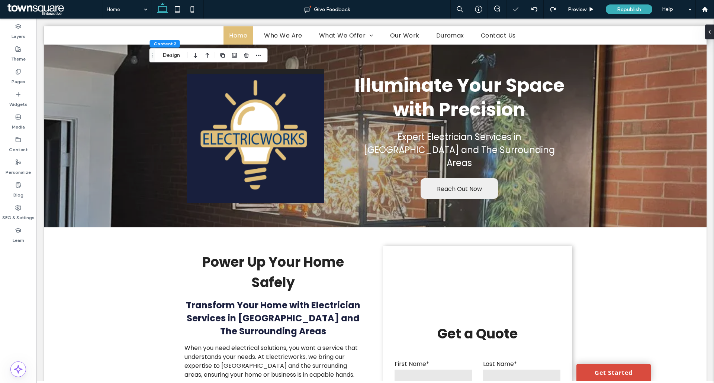
scroll to position [617, 0]
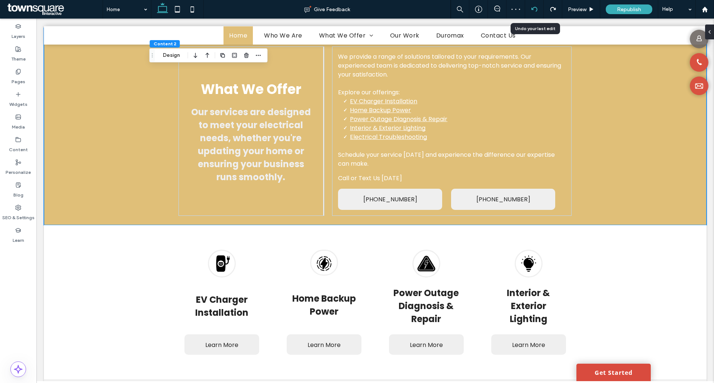
click at [539, 9] on div at bounding box center [534, 9] width 18 height 6
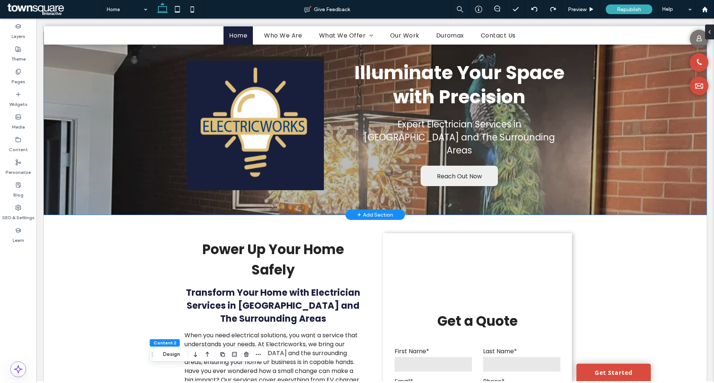
scroll to position [0, 0]
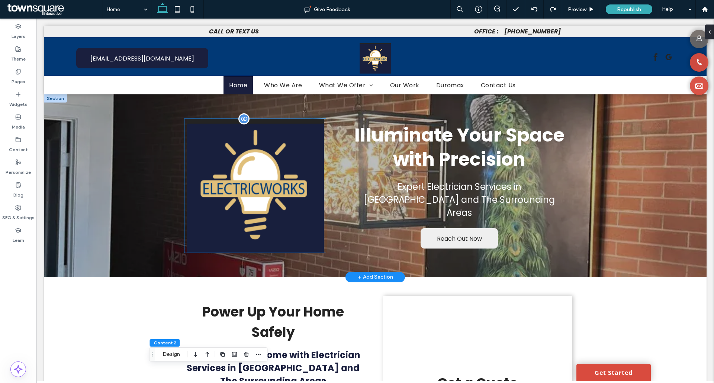
click at [207, 167] on img at bounding box center [254, 186] width 141 height 134
